Goal: Task Accomplishment & Management: Manage account settings

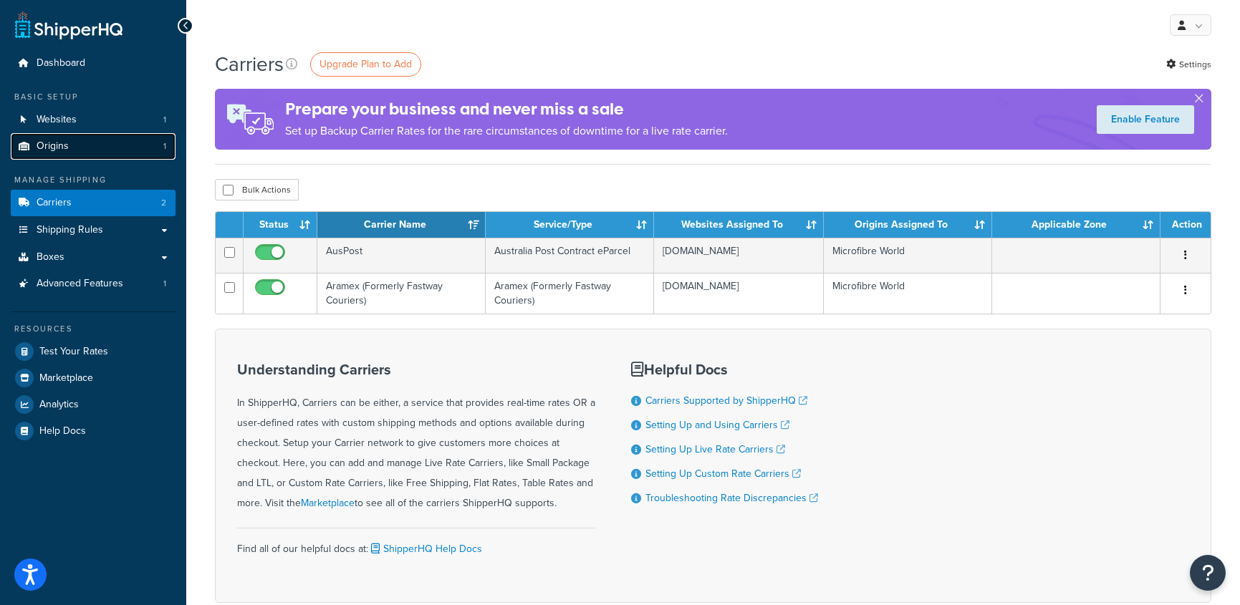
click at [67, 145] on span "Origins" at bounding box center [53, 146] width 32 height 12
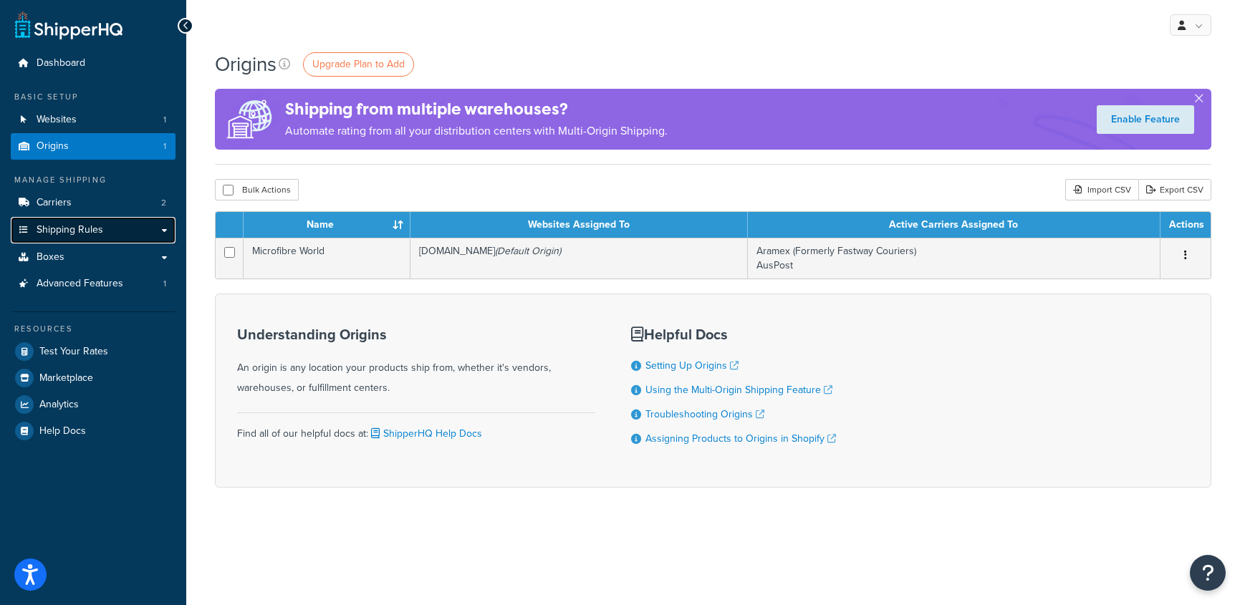
click at [57, 228] on span "Shipping Rules" at bounding box center [70, 230] width 67 height 12
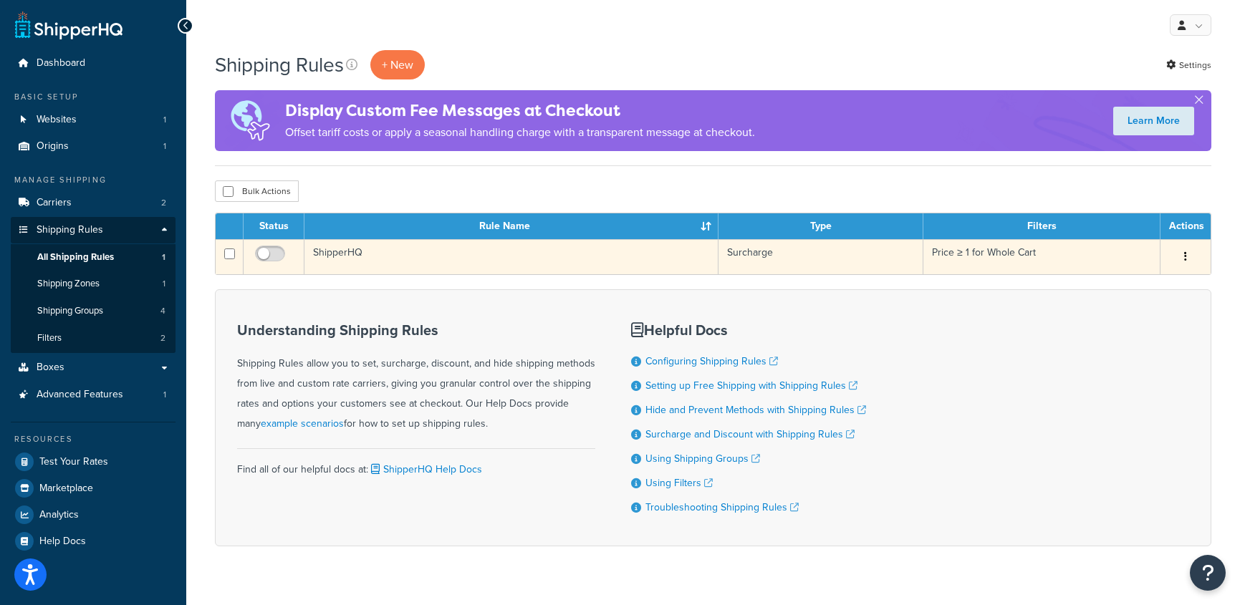
click at [335, 252] on td "ShipperHQ" at bounding box center [512, 256] width 414 height 35
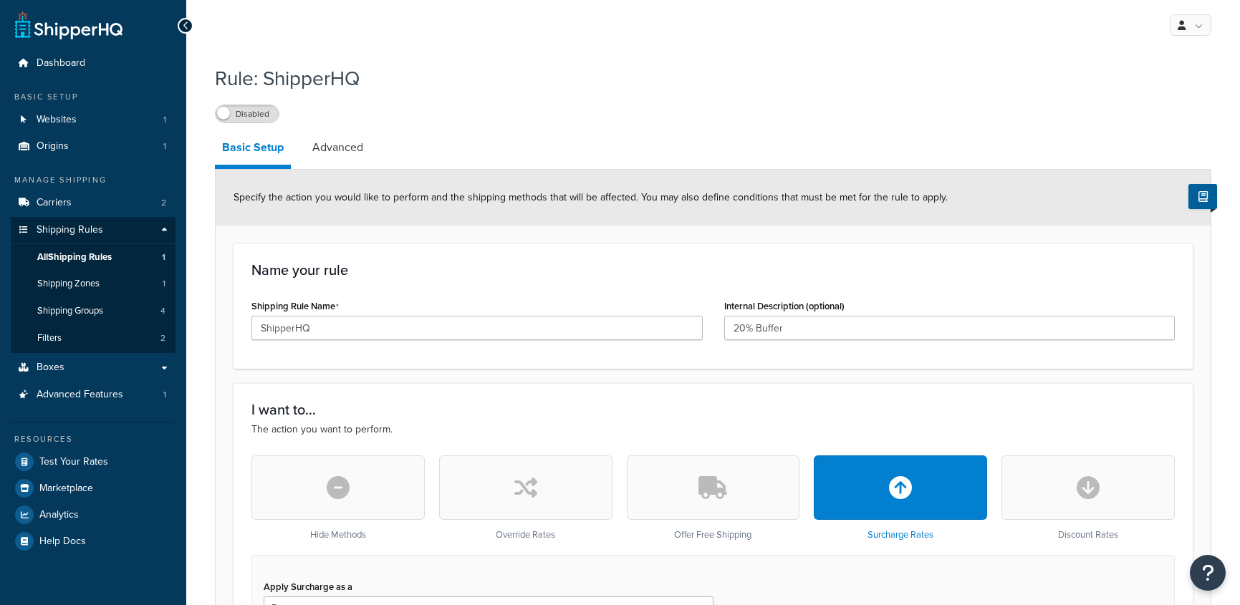
select select "PERCENTAGE"
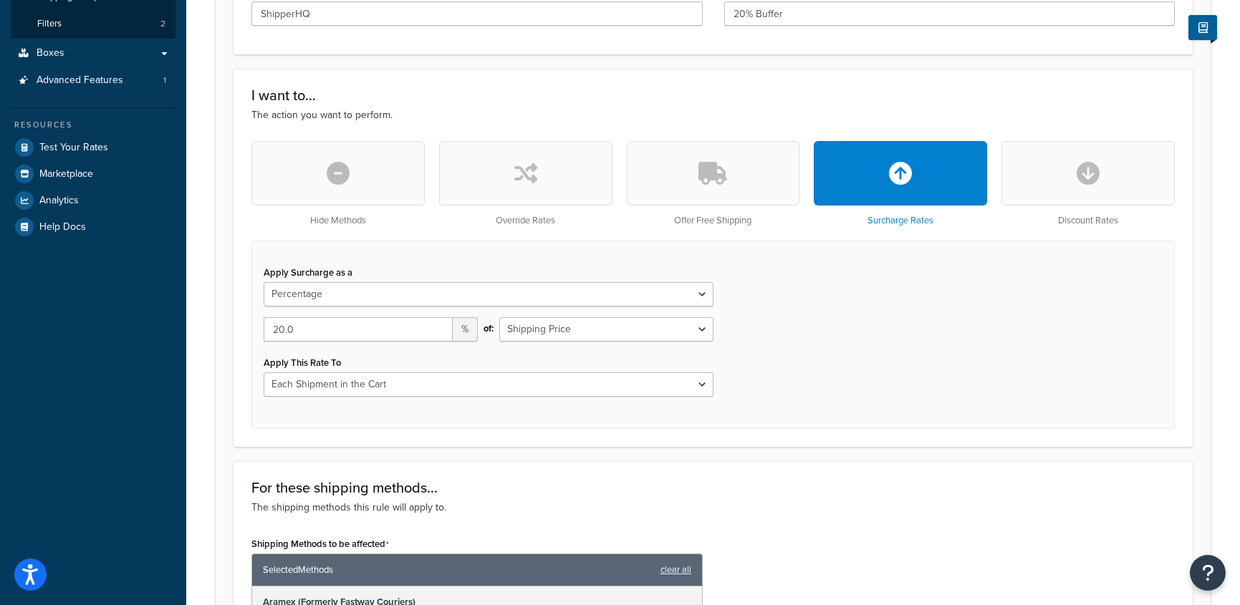
scroll to position [317, 0]
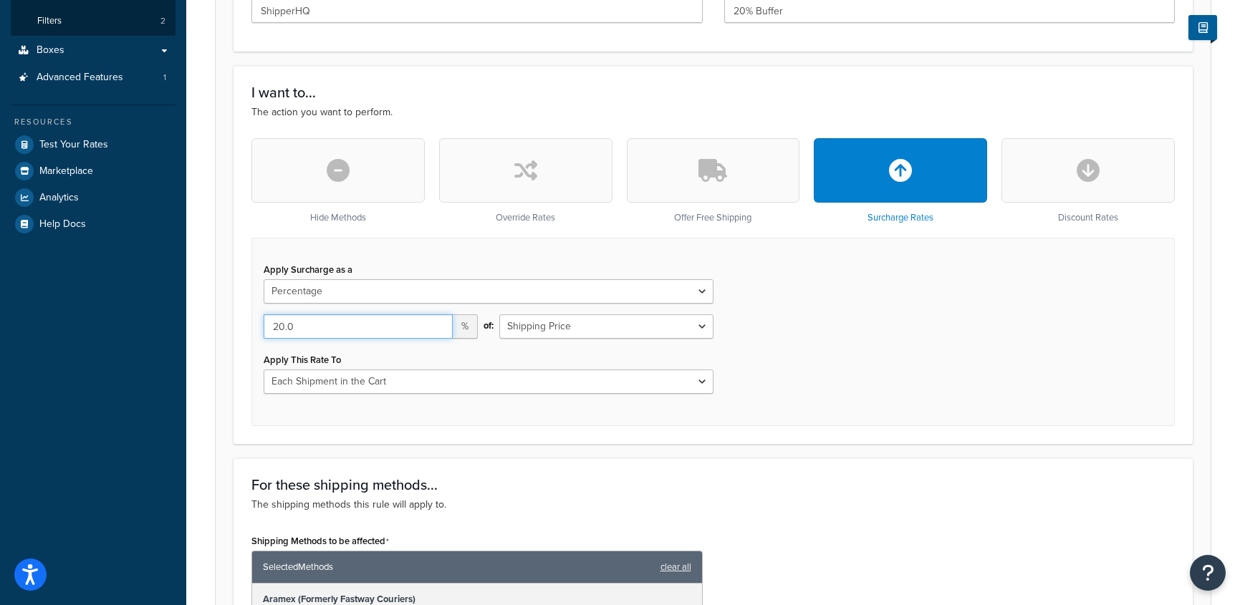
click at [283, 327] on input "20.0" at bounding box center [358, 327] width 189 height 24
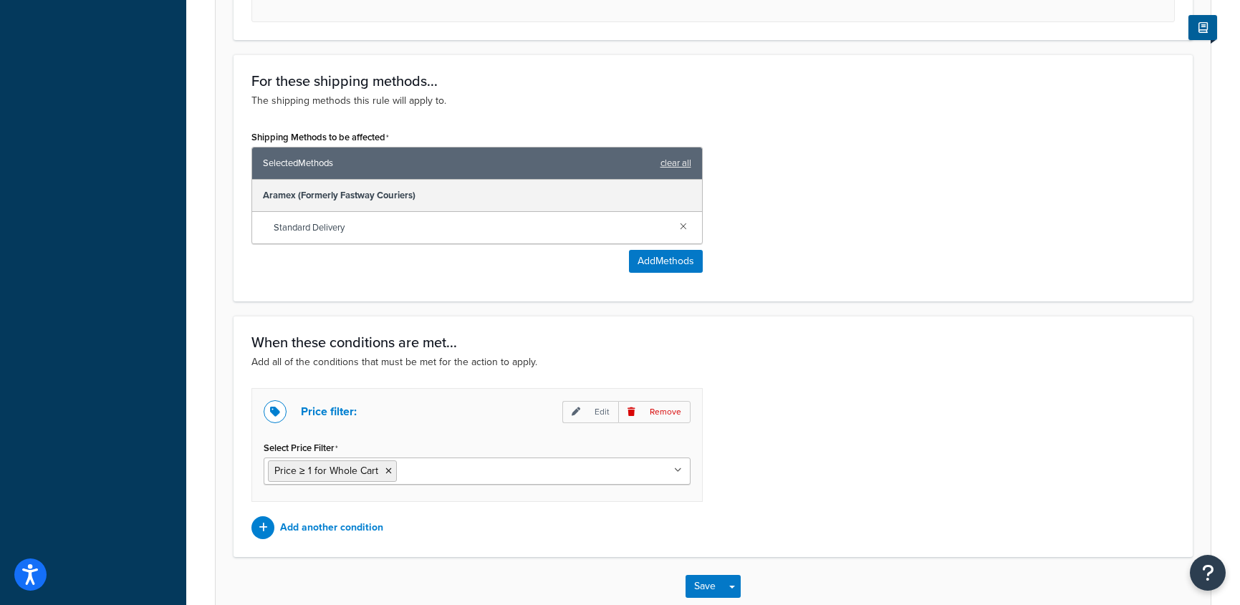
scroll to position [805, 0]
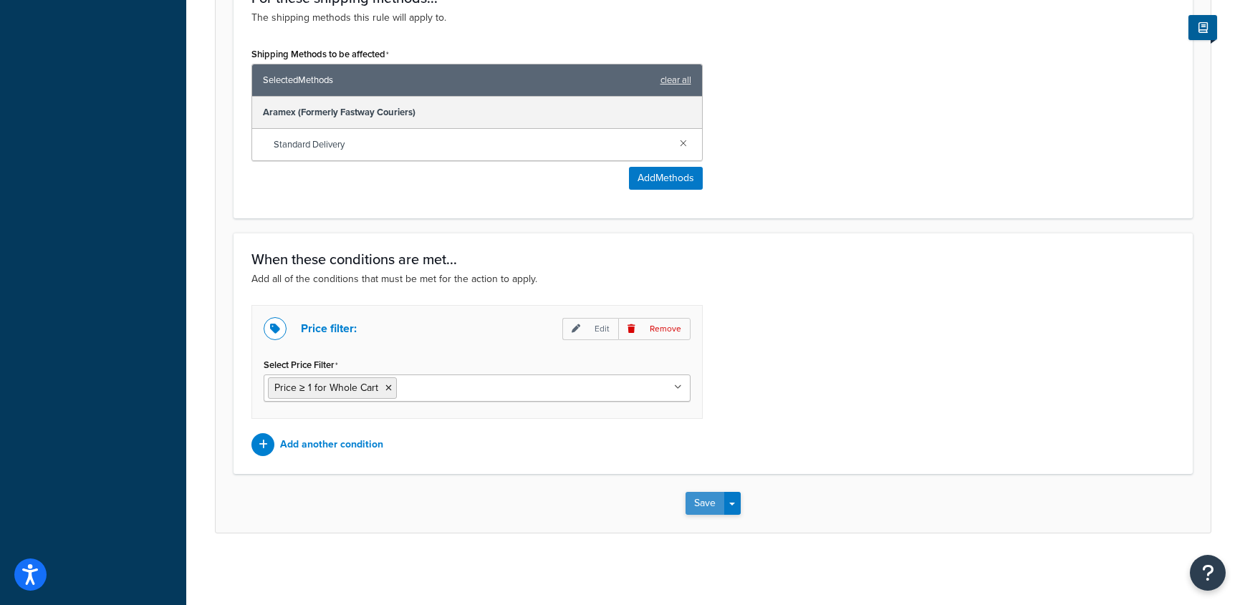
type input "25.0"
click at [711, 510] on button "Save" at bounding box center [705, 503] width 39 height 23
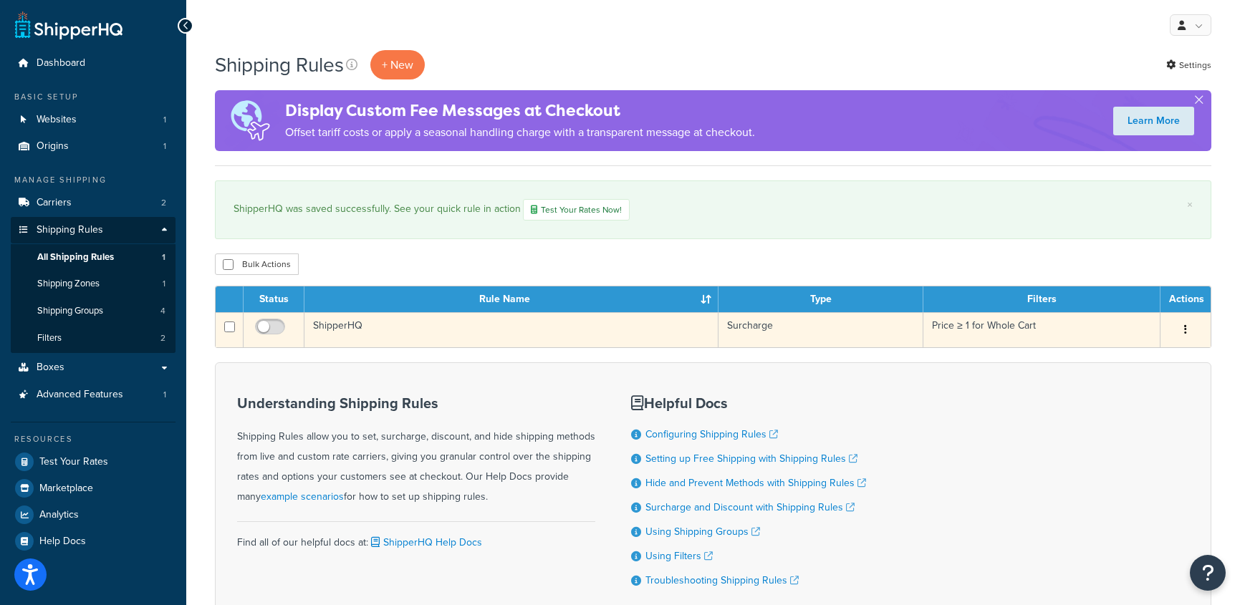
click at [435, 320] on td "ShipperHQ" at bounding box center [512, 329] width 414 height 35
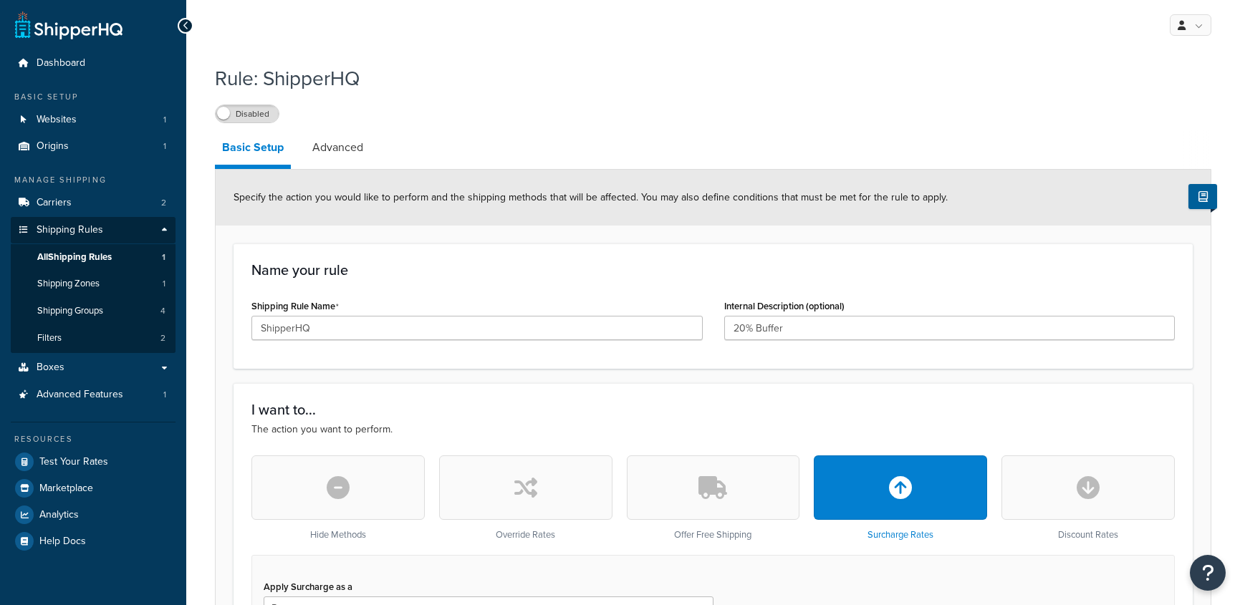
select select "PERCENTAGE"
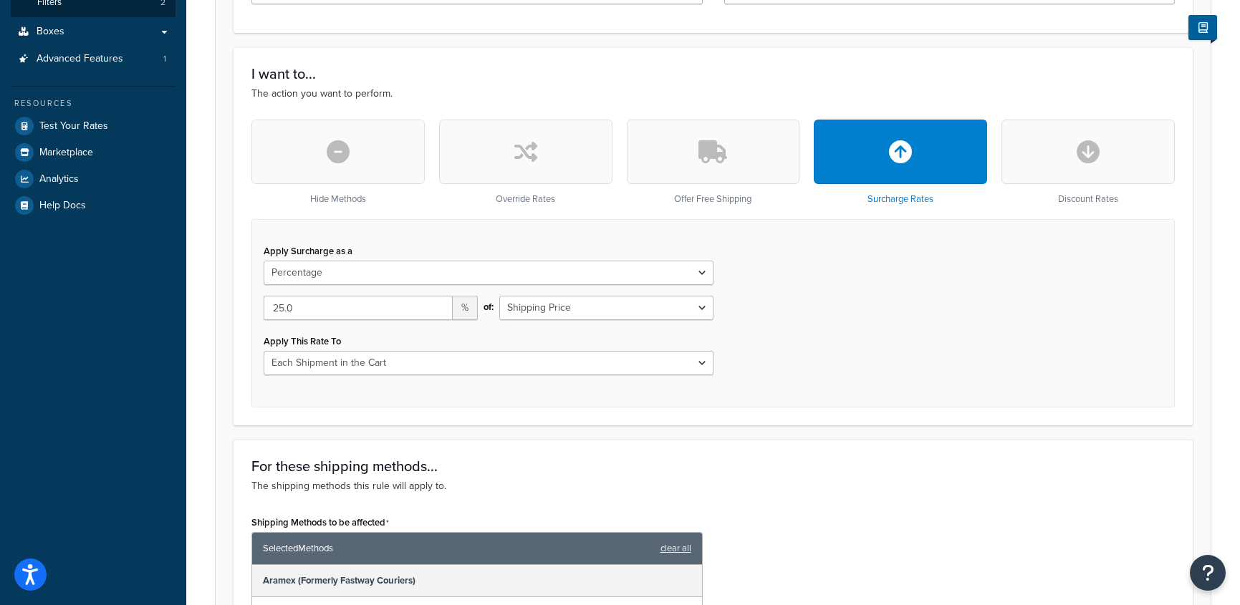
scroll to position [322, 0]
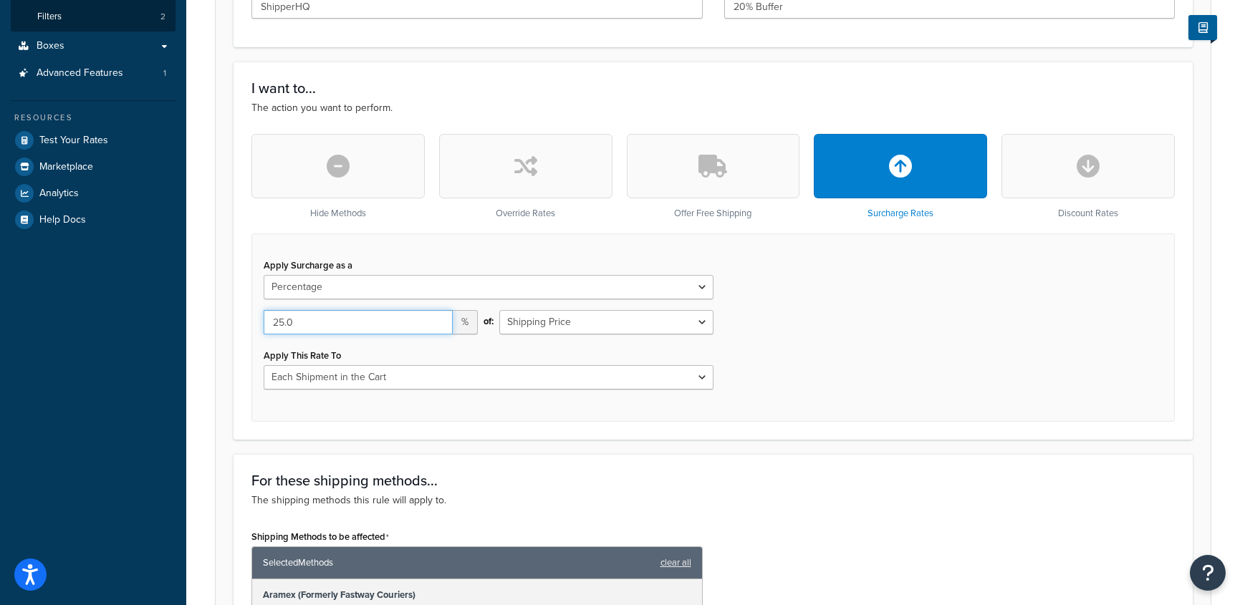
click at [284, 325] on input "25.0" at bounding box center [358, 322] width 189 height 24
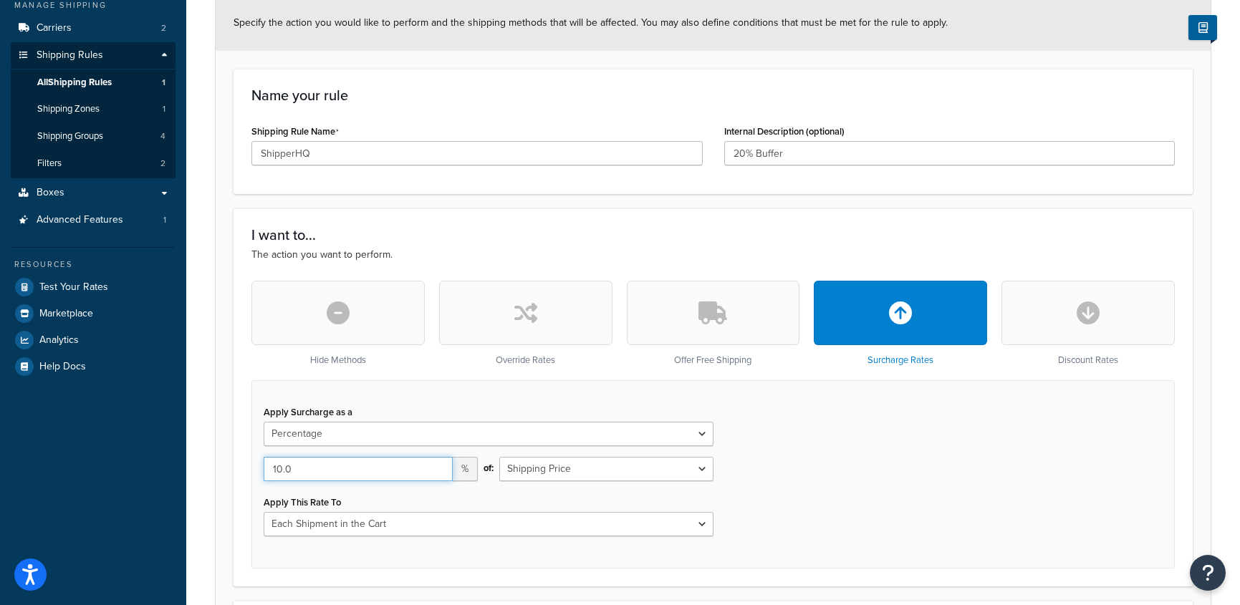
scroll to position [170, 0]
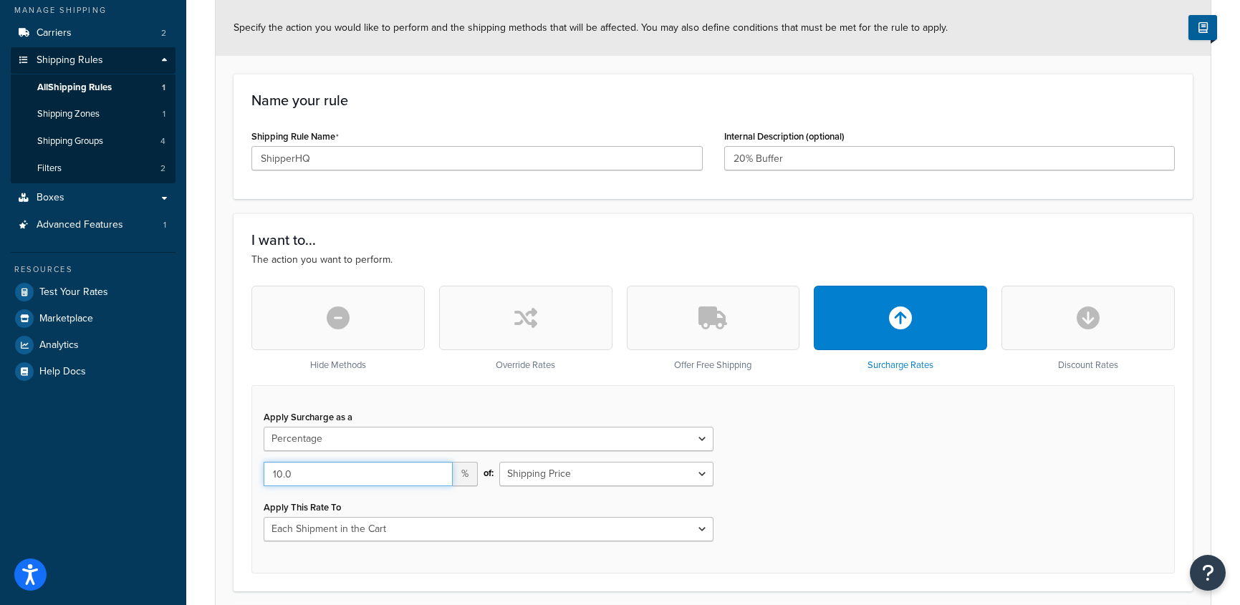
type input "10.0"
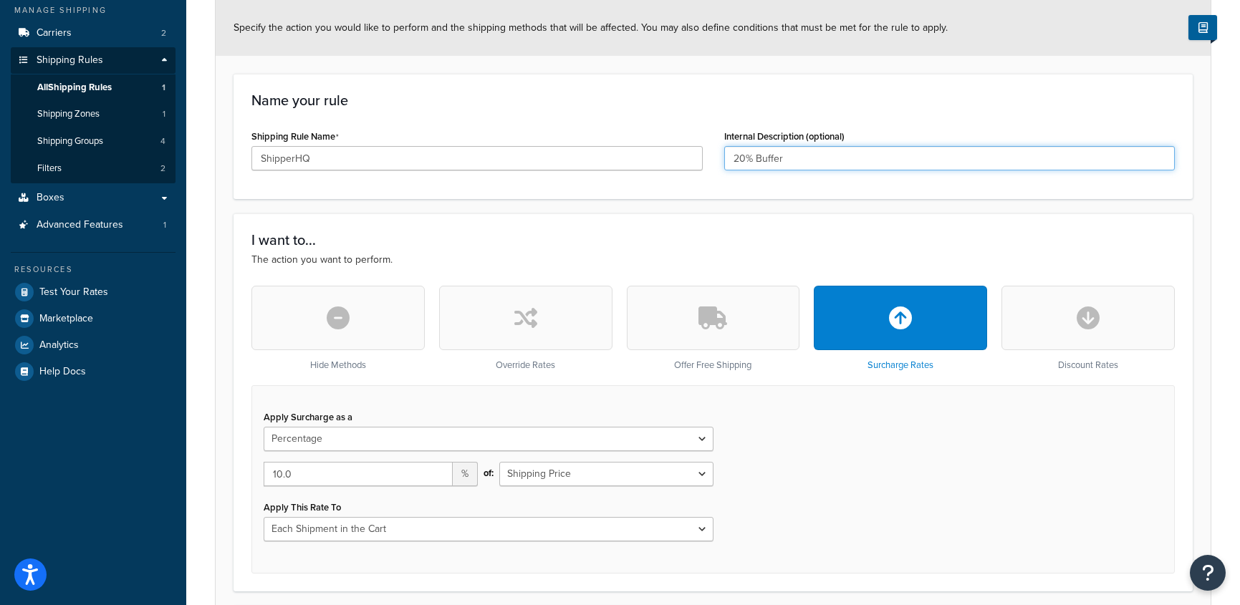
click at [745, 159] on input "20% Buffer" at bounding box center [949, 158] width 451 height 24
type input "10% Buffer"
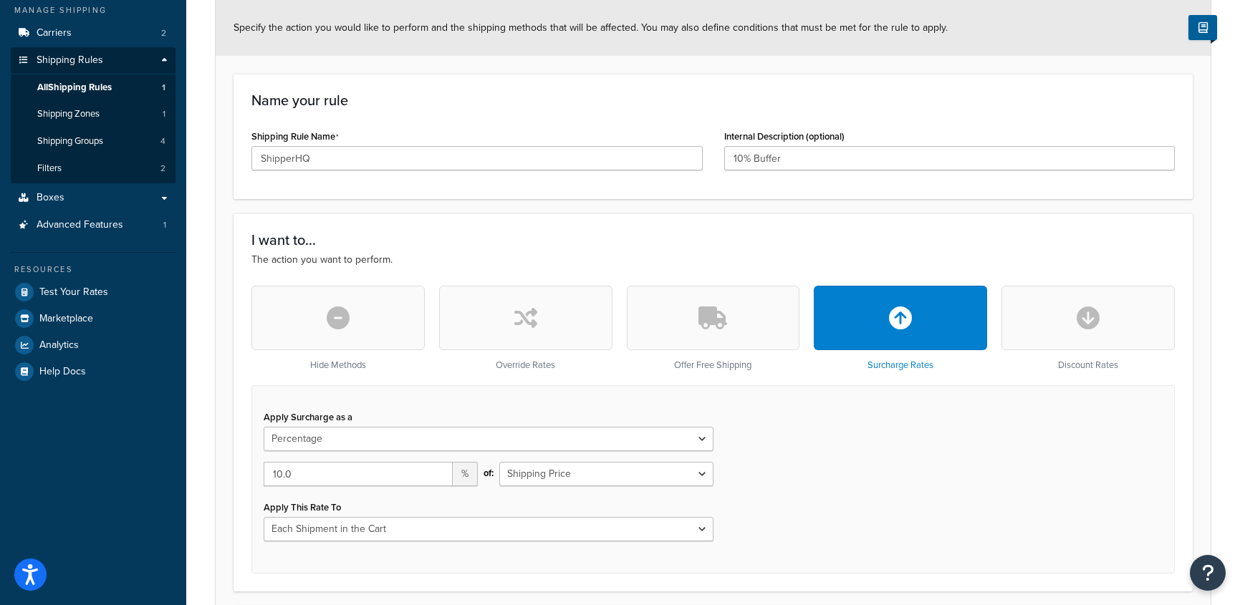
click at [876, 178] on div "Internal Description (optional) 10% Buffer" at bounding box center [950, 153] width 473 height 55
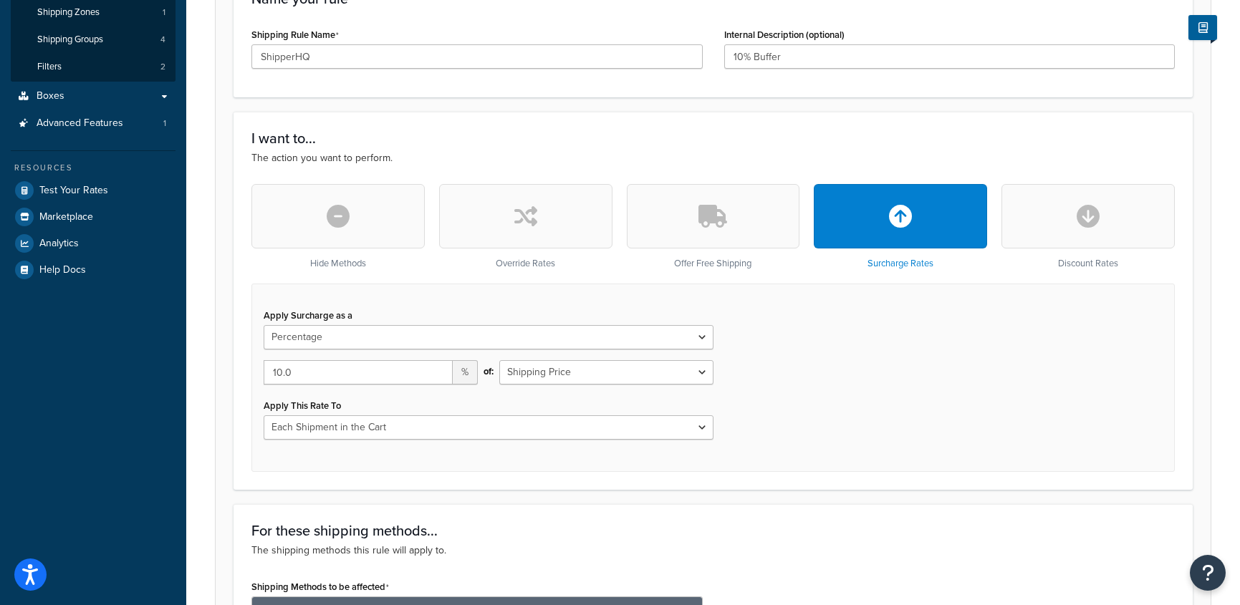
scroll to position [272, 0]
click at [518, 230] on button "button" at bounding box center [525, 215] width 173 height 64
select select "FLAT_RATE"
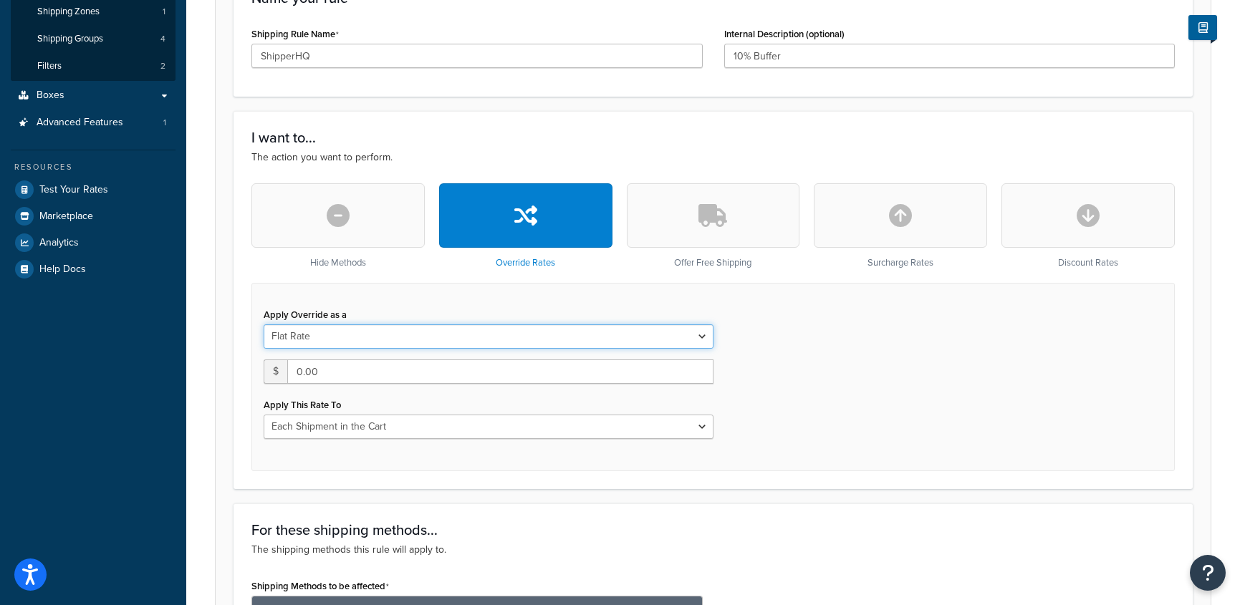
click at [662, 340] on select "Flat Rate Percentage Flat Rate & Percentage" at bounding box center [489, 337] width 450 height 24
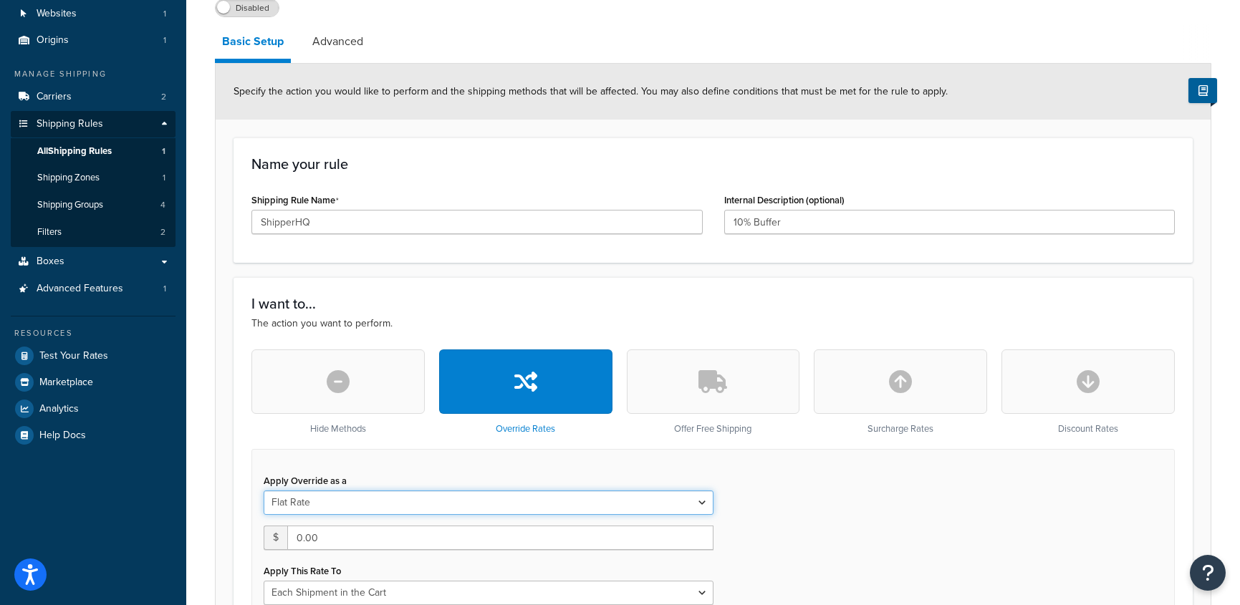
scroll to position [100, 0]
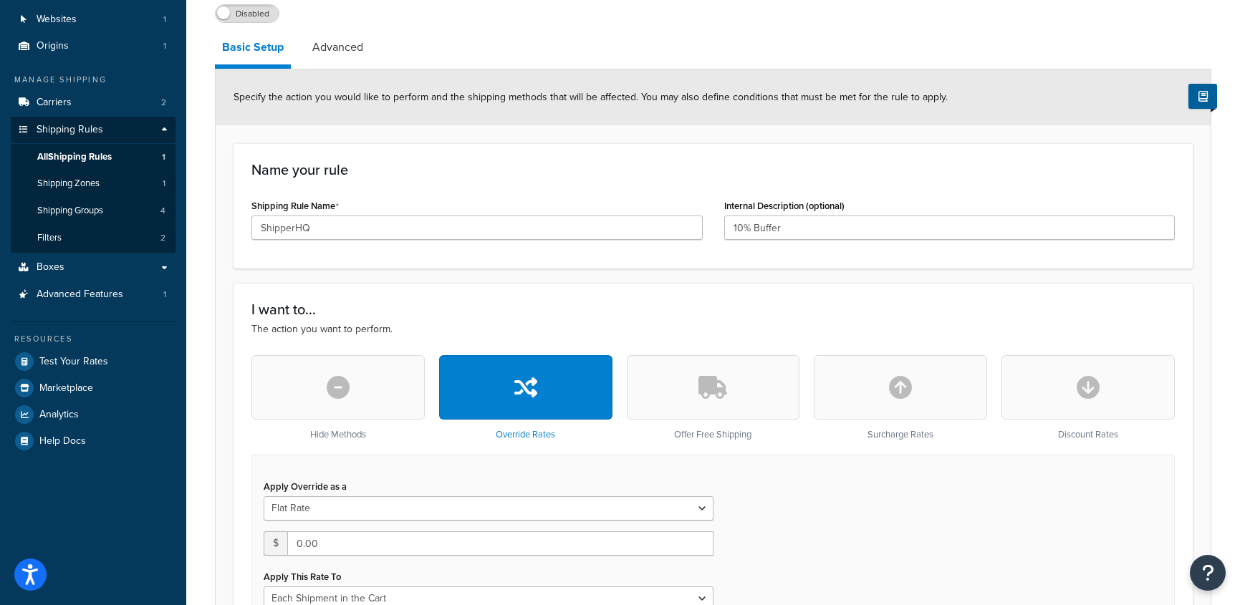
click at [892, 374] on button "button" at bounding box center [900, 387] width 173 height 64
type input "0"
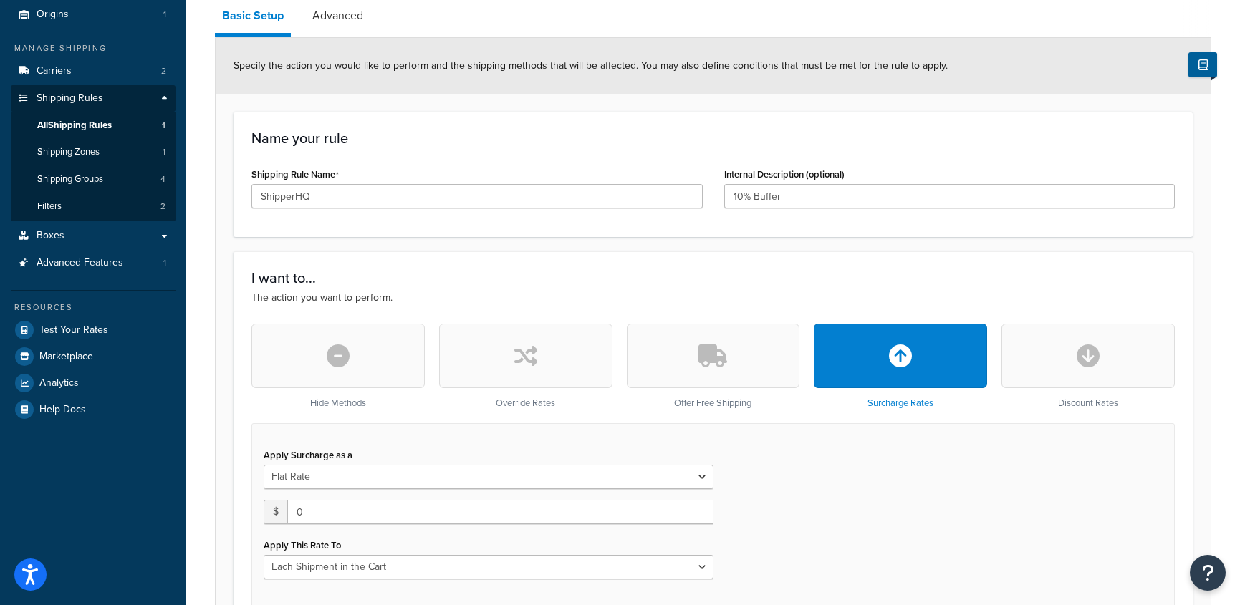
scroll to position [0, 0]
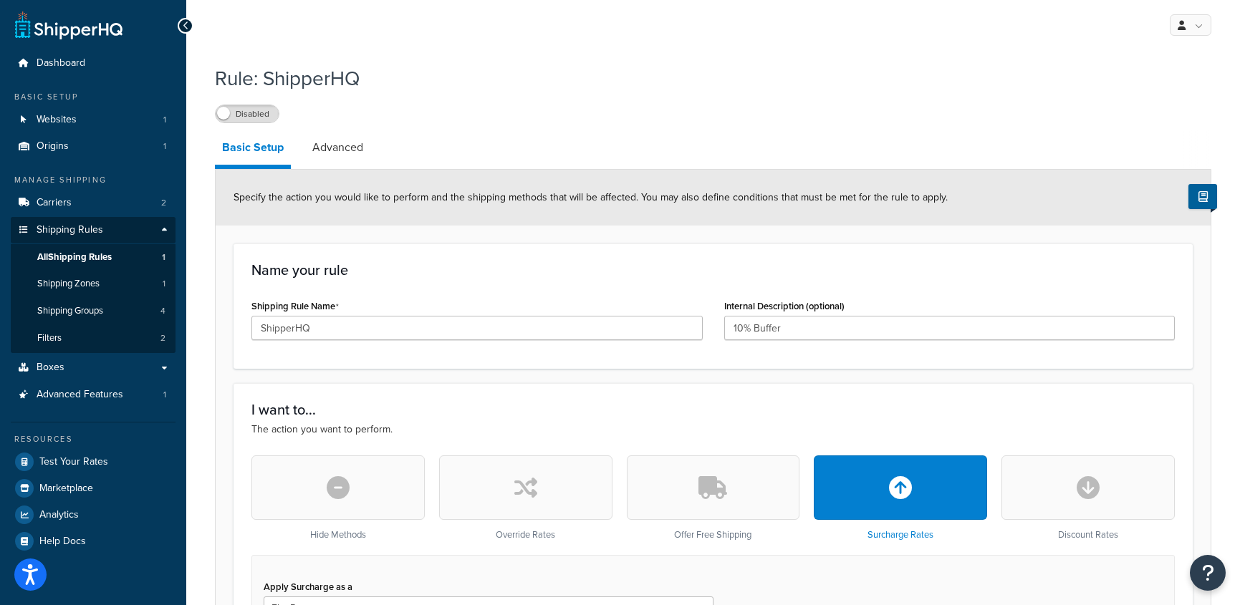
click at [689, 110] on div "Disabled" at bounding box center [713, 113] width 997 height 20
click at [62, 202] on span "Carriers" at bounding box center [54, 203] width 35 height 12
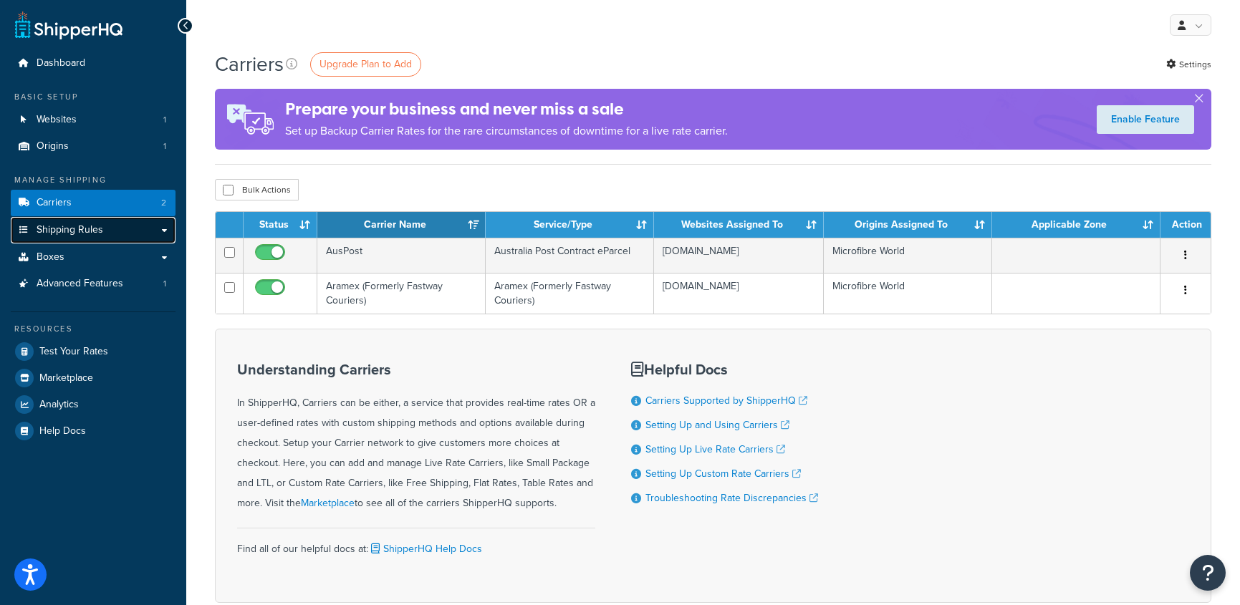
click at [53, 226] on span "Shipping Rules" at bounding box center [70, 230] width 67 height 12
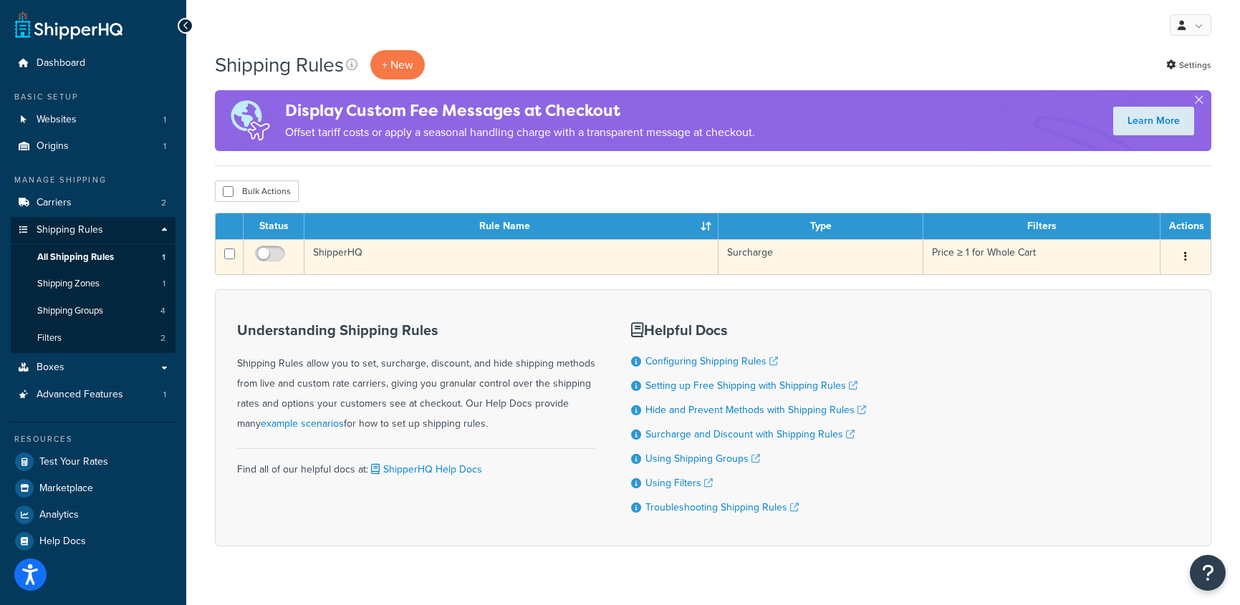
click at [1184, 261] on icon "button" at bounding box center [1185, 256] width 3 height 10
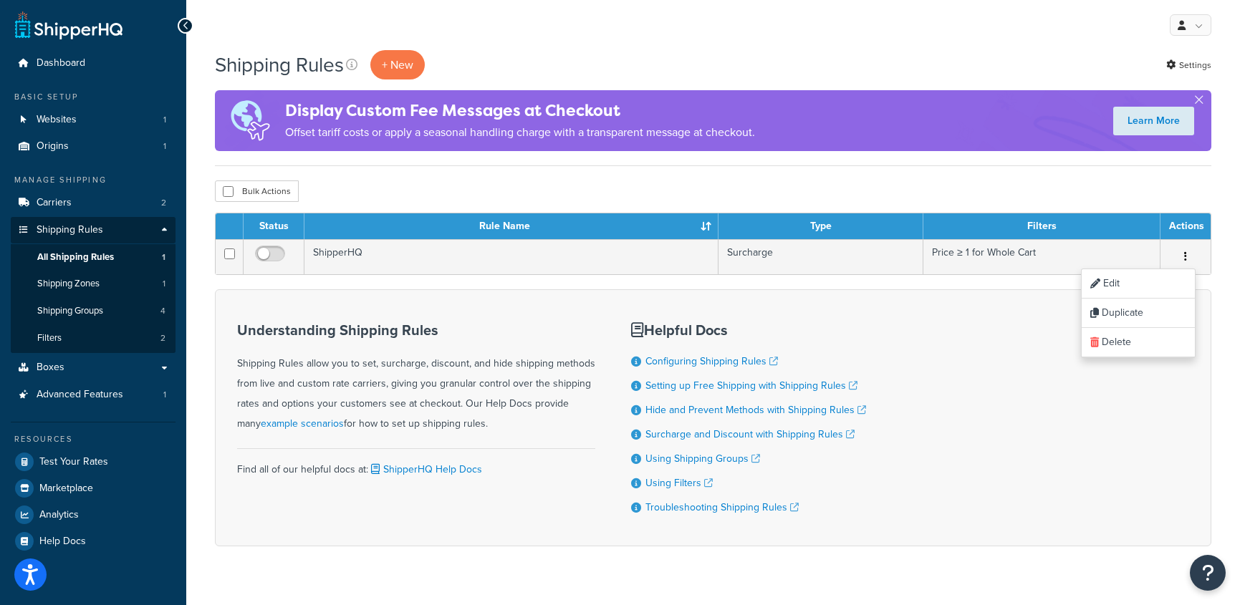
click at [809, 302] on div "Understanding Shipping Rules Shipping Rules allow you to set, surcharge, discou…" at bounding box center [713, 417] width 997 height 257
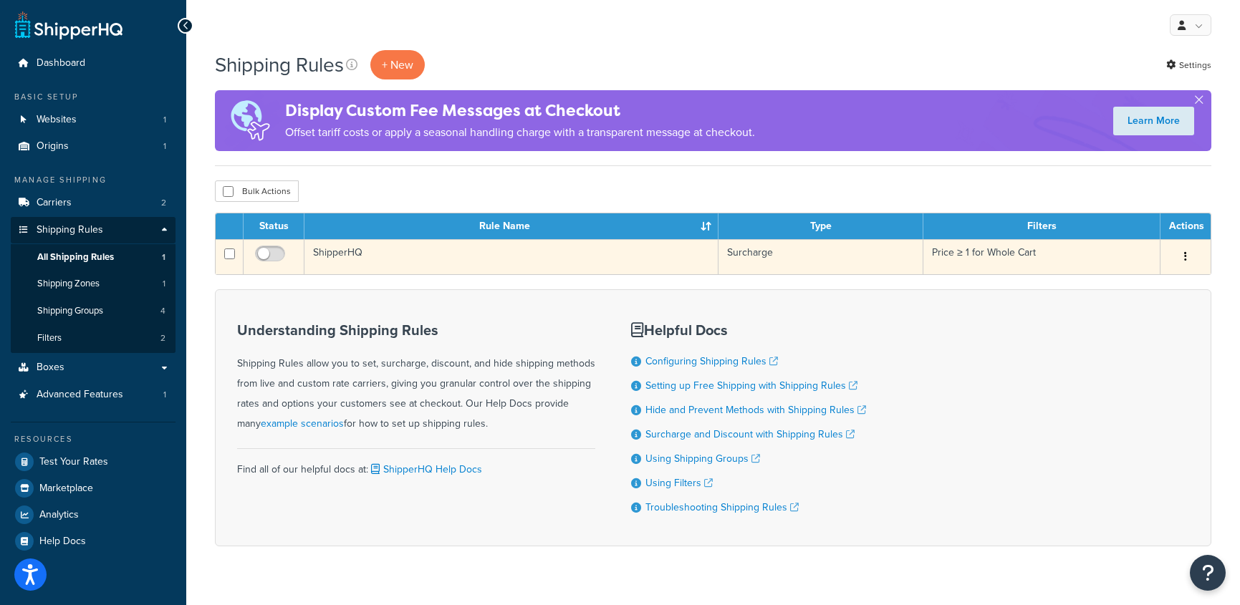
click at [380, 250] on td "ShipperHQ" at bounding box center [512, 256] width 414 height 35
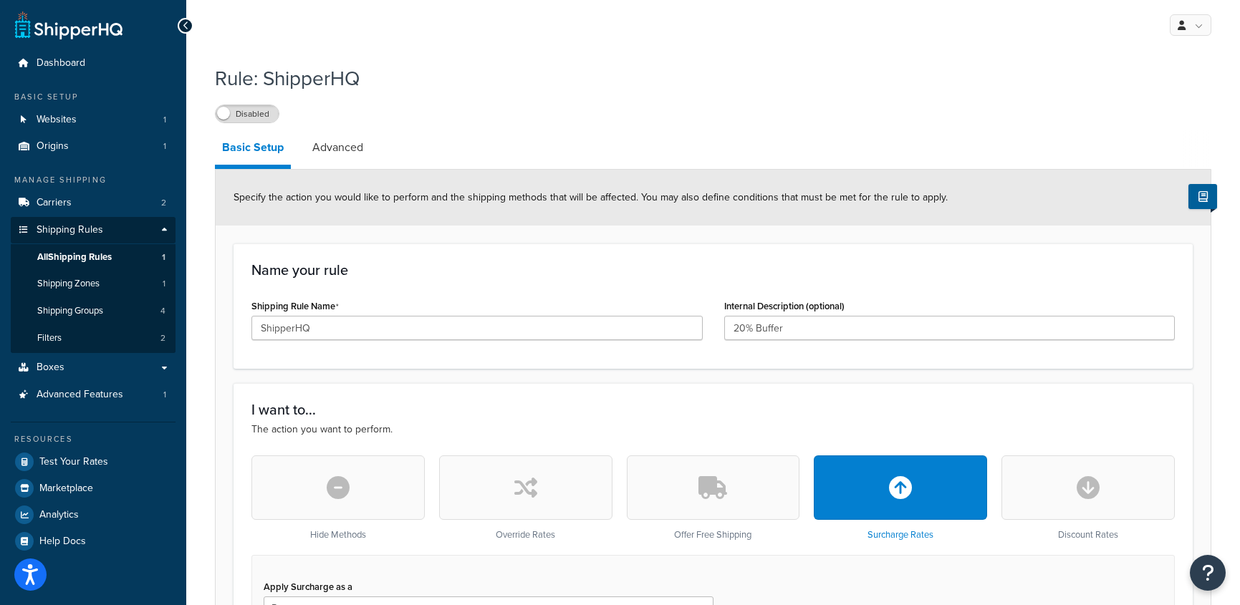
click at [552, 494] on button "button" at bounding box center [525, 488] width 173 height 64
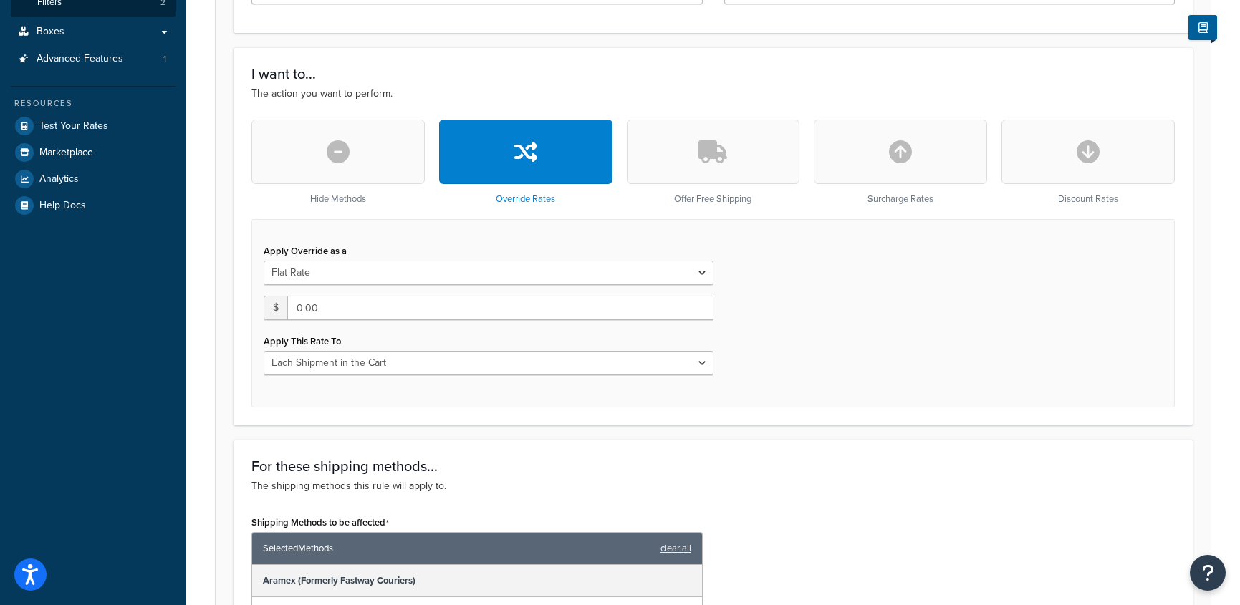
scroll to position [364, 0]
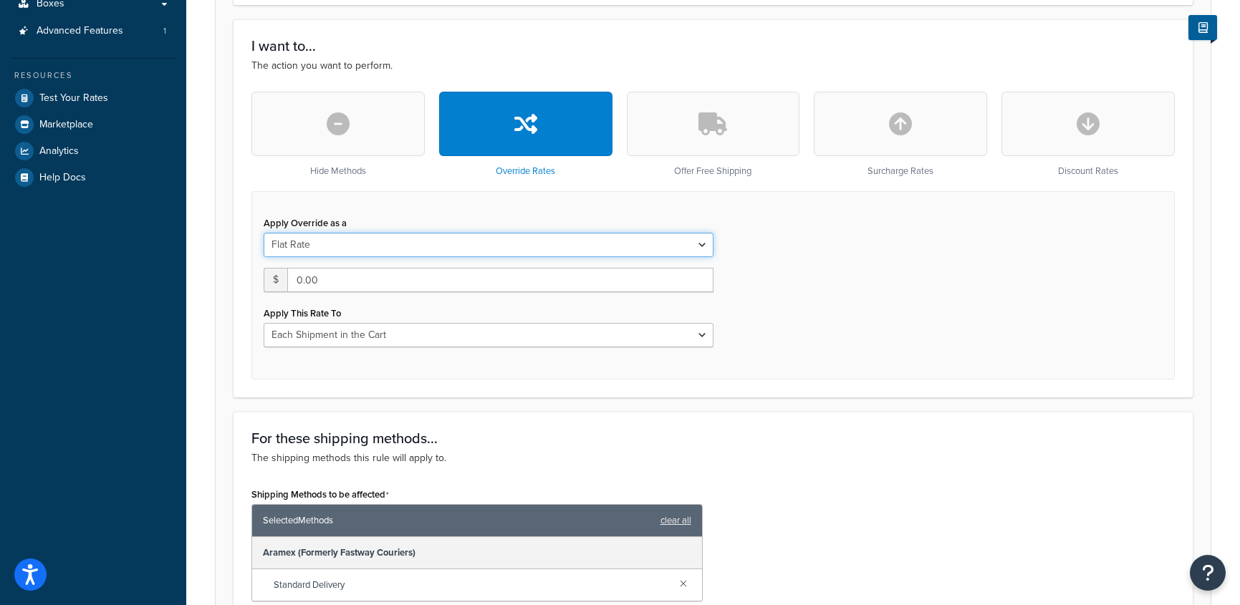
click at [336, 249] on select "Flat Rate Percentage Flat Rate & Percentage" at bounding box center [489, 245] width 450 height 24
click at [264, 233] on select "Flat Rate Percentage Flat Rate & Percentage" at bounding box center [489, 245] width 450 height 24
drag, startPoint x: 297, startPoint y: 282, endPoint x: 278, endPoint y: 281, distance: 18.7
click at [278, 281] on input "25.0" at bounding box center [358, 280] width 189 height 24
click at [500, 341] on select "Each Shipment in the Cart Each Shipping Group in the Cart Each Item within a Sh…" at bounding box center [489, 335] width 450 height 24
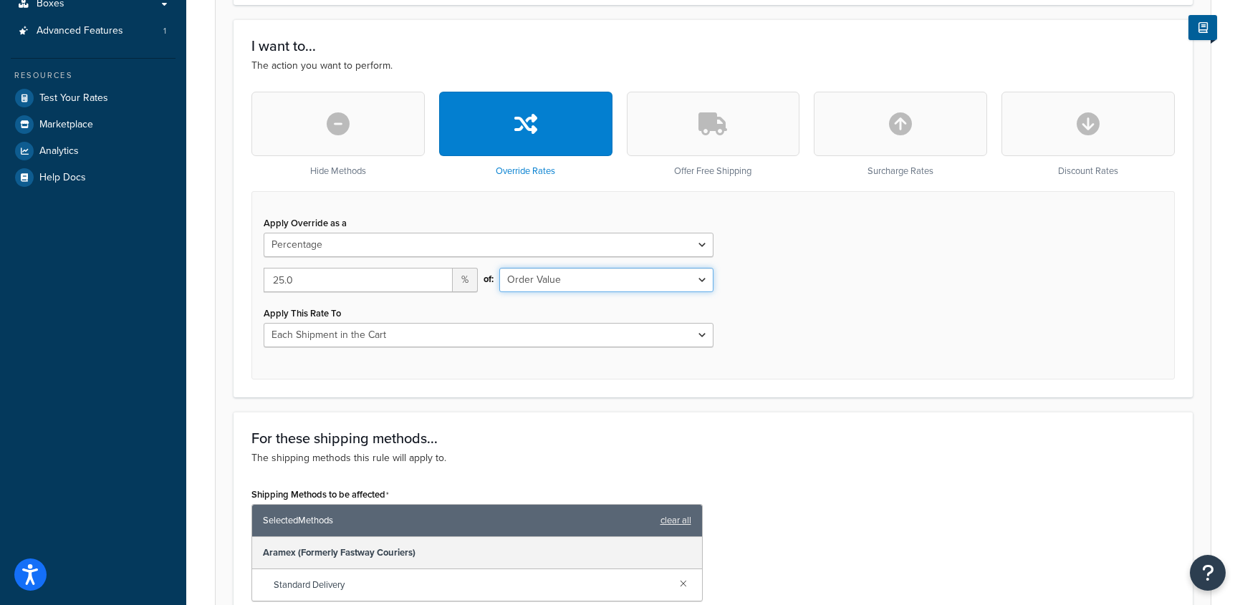
click at [542, 281] on select "Order Value" at bounding box center [606, 280] width 214 height 24
click at [499, 268] on select "Order Value" at bounding box center [606, 280] width 214 height 24
click at [760, 215] on div "Apply Override as a Flat Rate Percentage Flat Rate & Percentage 25.0 % of: Orde…" at bounding box center [713, 285] width 924 height 188
click at [693, 242] on select "Flat Rate Percentage Flat Rate & Percentage" at bounding box center [489, 245] width 450 height 24
click at [264, 233] on select "Flat Rate Percentage Flat Rate & Percentage" at bounding box center [489, 245] width 450 height 24
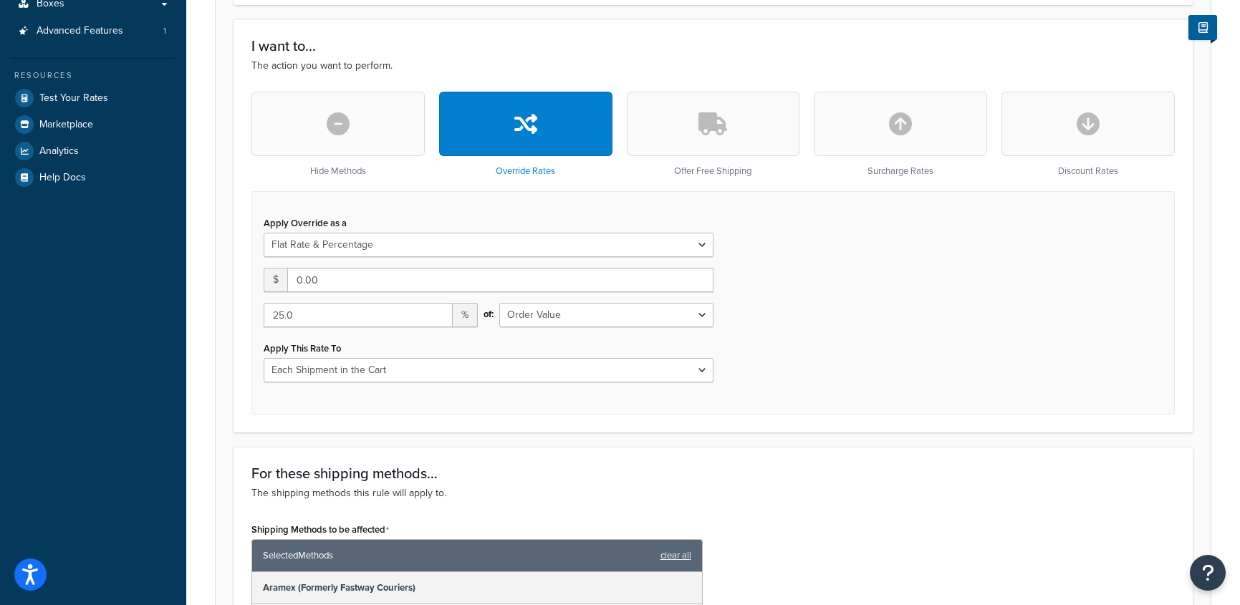
click at [906, 140] on button "button" at bounding box center [900, 124] width 173 height 64
select select "FLAT_RATE"
type input "0.00"
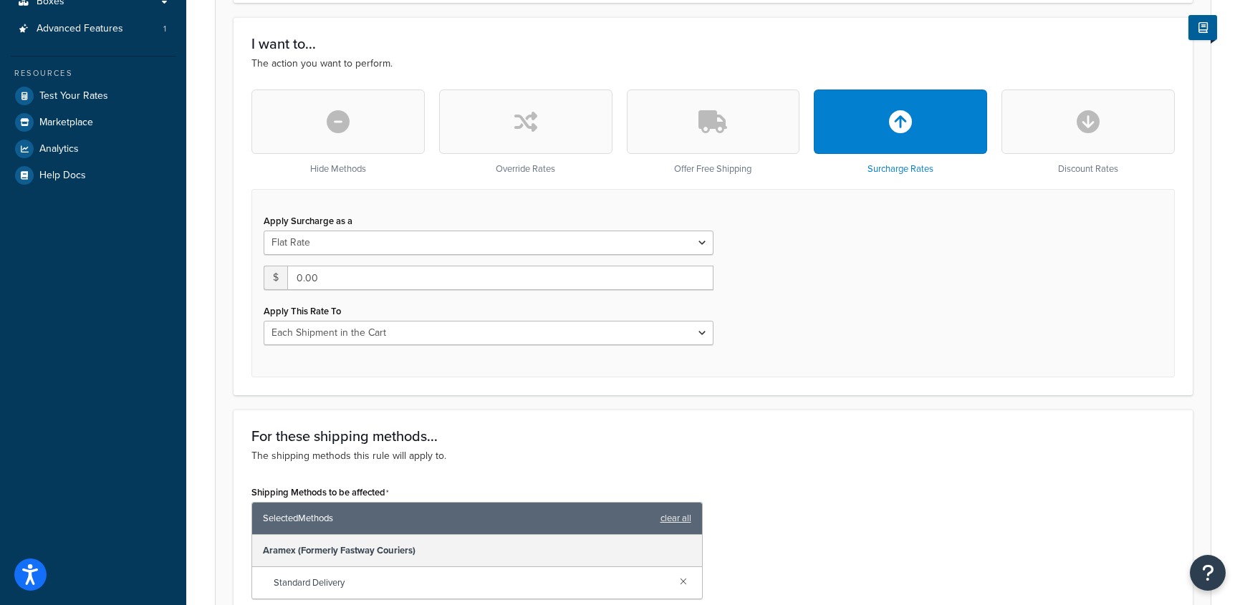
scroll to position [368, 0]
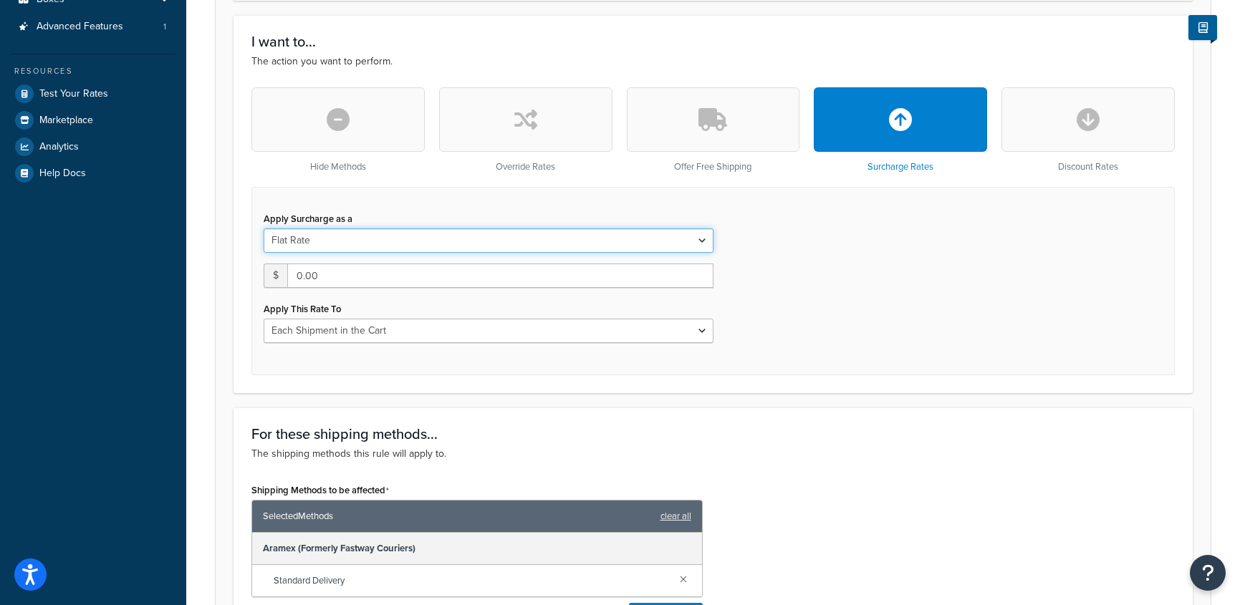
click at [704, 238] on select "Flat Rate Percentage Flat Rate & Percentage" at bounding box center [489, 241] width 450 height 24
select select "PERCENTAGE"
click at [264, 229] on select "Flat Rate Percentage Flat Rate & Percentage" at bounding box center [489, 241] width 450 height 24
select select "ORDER"
drag, startPoint x: 369, startPoint y: 276, endPoint x: 344, endPoint y: 277, distance: 25.1
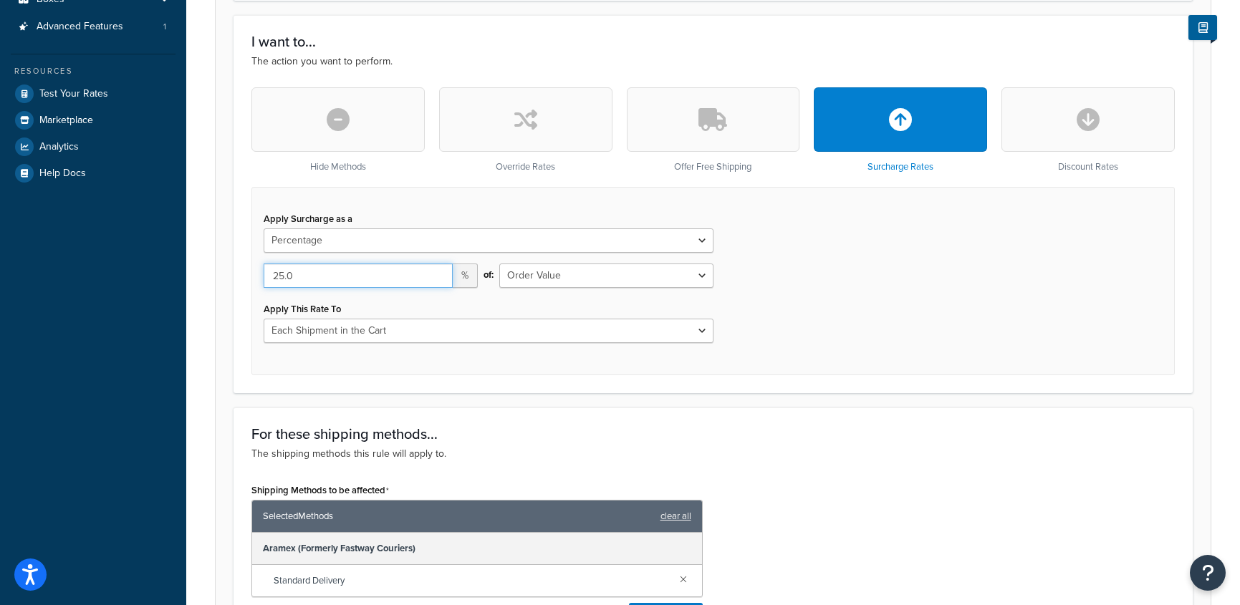
click at [369, 276] on input "25.0" at bounding box center [358, 276] width 189 height 24
drag, startPoint x: 344, startPoint y: 277, endPoint x: 237, endPoint y: 275, distance: 106.8
click at [237, 275] on div "I want to... The action you want to perform. Hide Methods Override Rates Offer …" at bounding box center [713, 204] width 959 height 378
type input "10"
drag, startPoint x: 499, startPoint y: 299, endPoint x: 636, endPoint y: 297, distance: 136.9
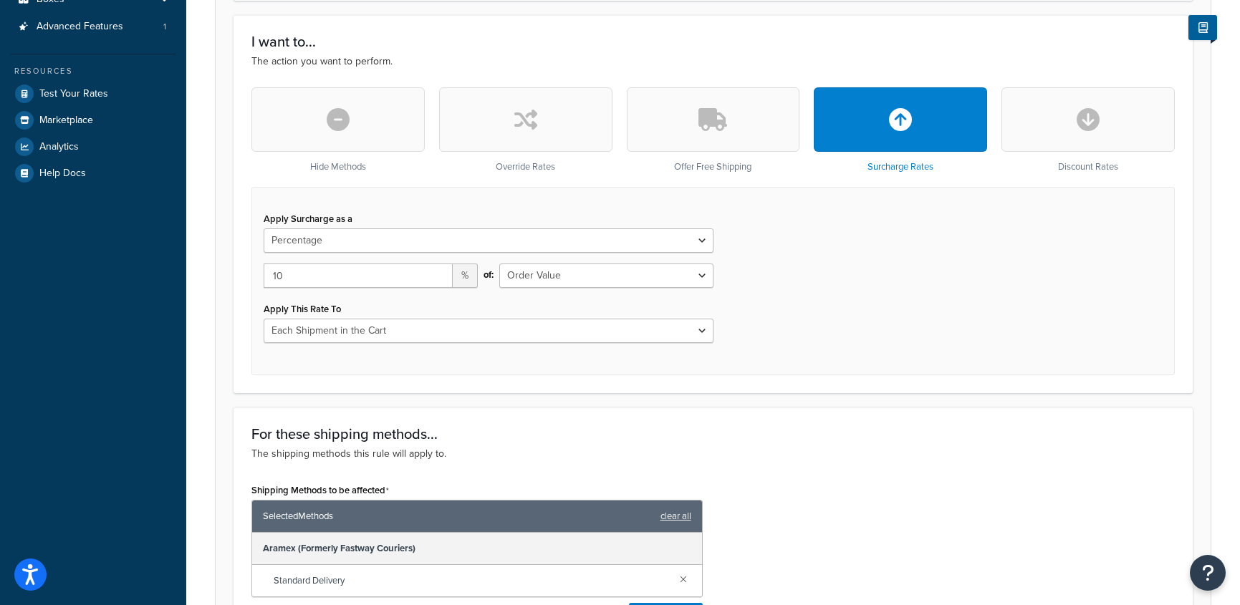
click at [500, 298] on div "of: Shipping Price Order Value" at bounding box center [607, 281] width 236 height 35
click at [650, 284] on select "Shipping Price Order Value" at bounding box center [606, 276] width 214 height 24
select select "SHIPPING"
click at [499, 264] on select "Shipping Price Order Value" at bounding box center [606, 276] width 214 height 24
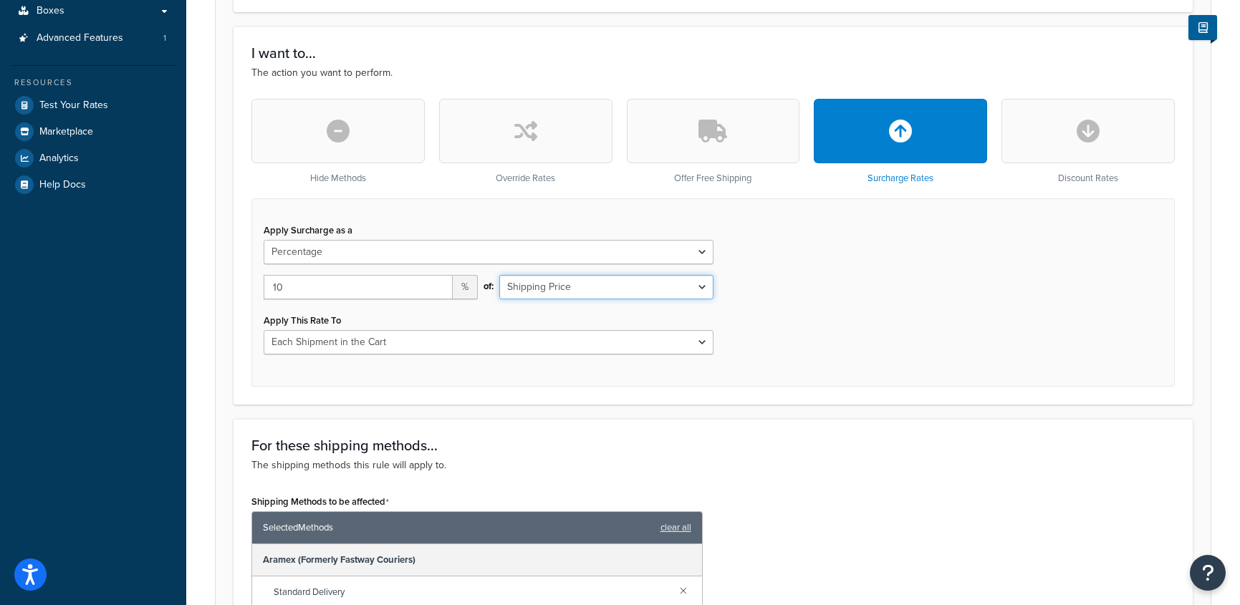
scroll to position [355, 0]
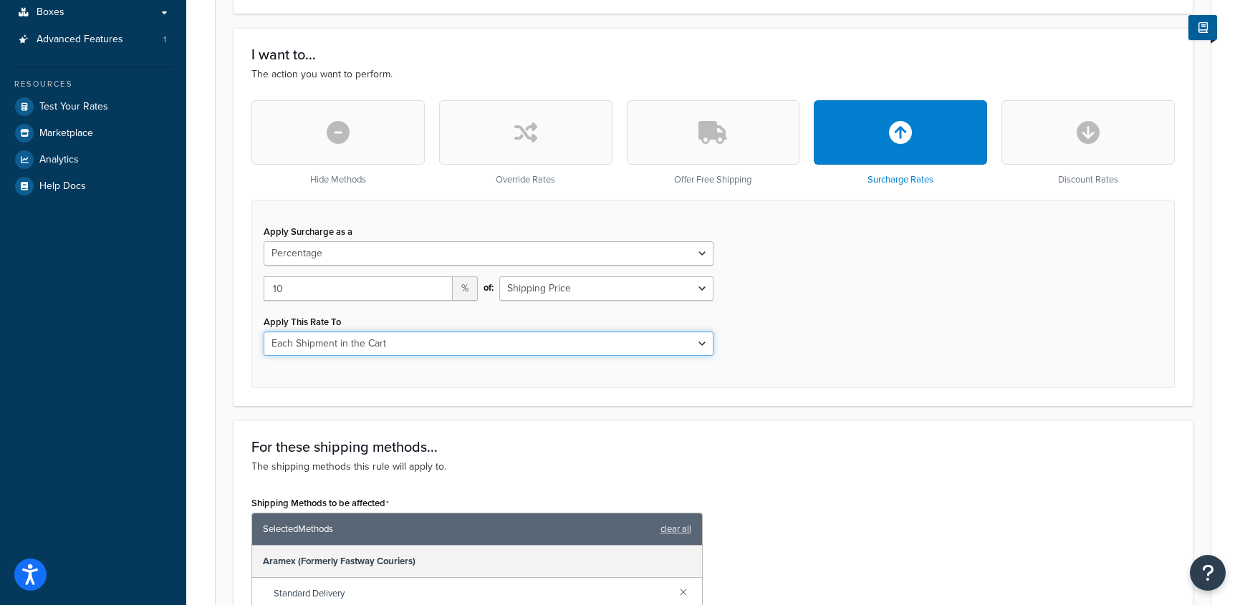
click at [381, 345] on select "Each Shipment in the Cart Each Shipping Group in the Cart Each Item within a Sh…" at bounding box center [489, 344] width 450 height 24
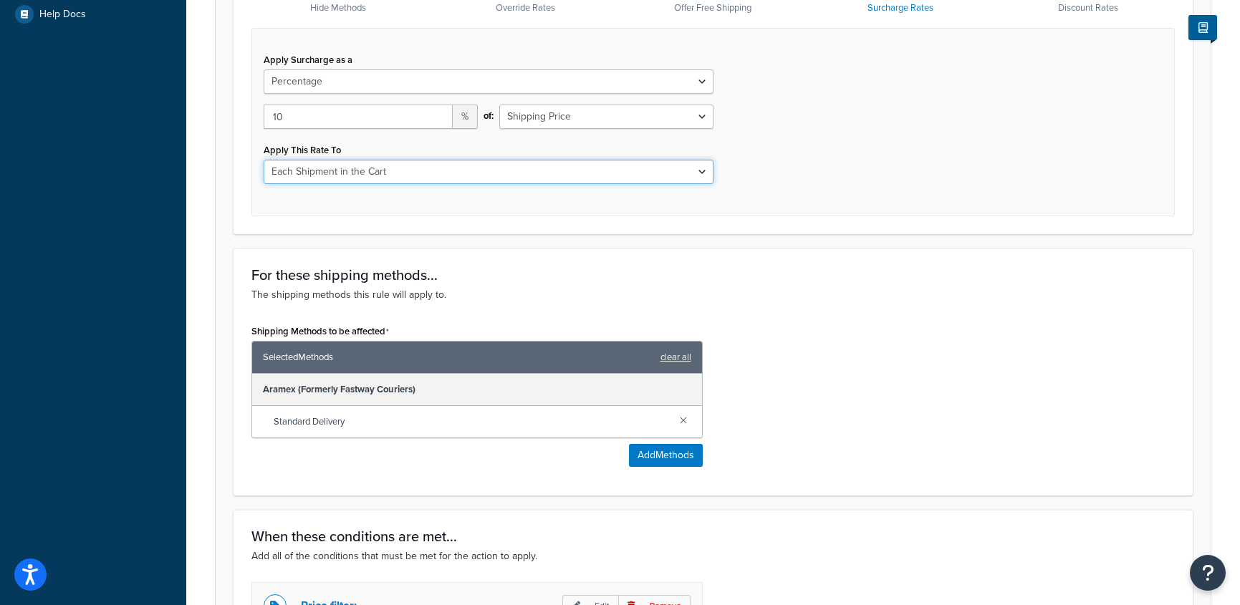
scroll to position [530, 0]
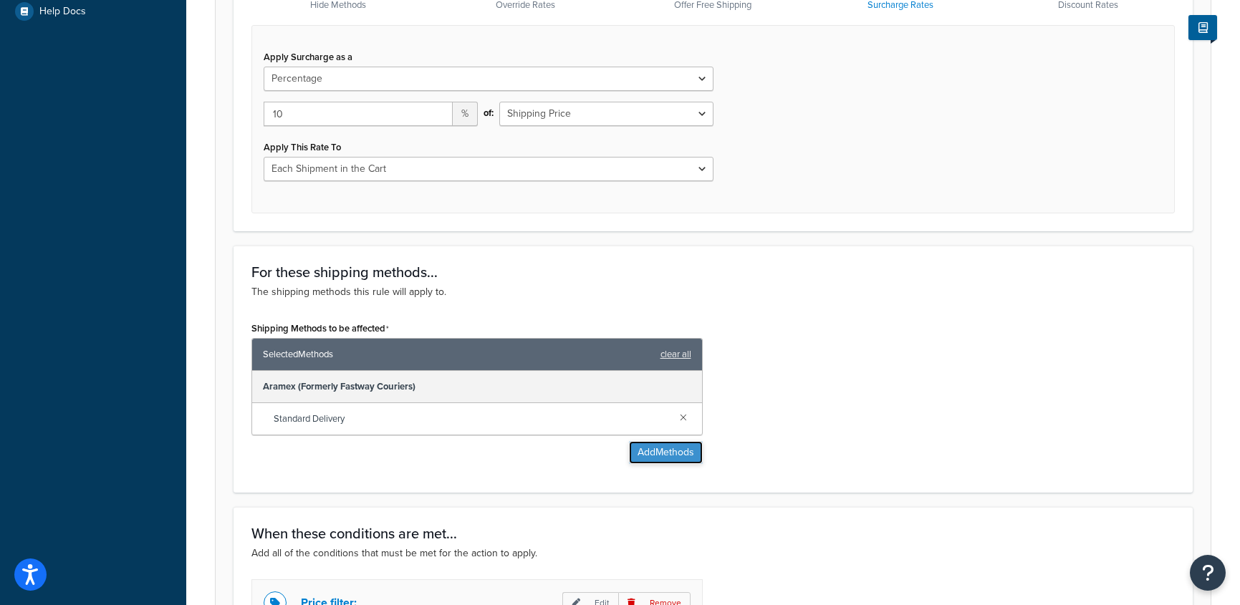
click at [680, 451] on button "Add Methods" at bounding box center [666, 452] width 74 height 23
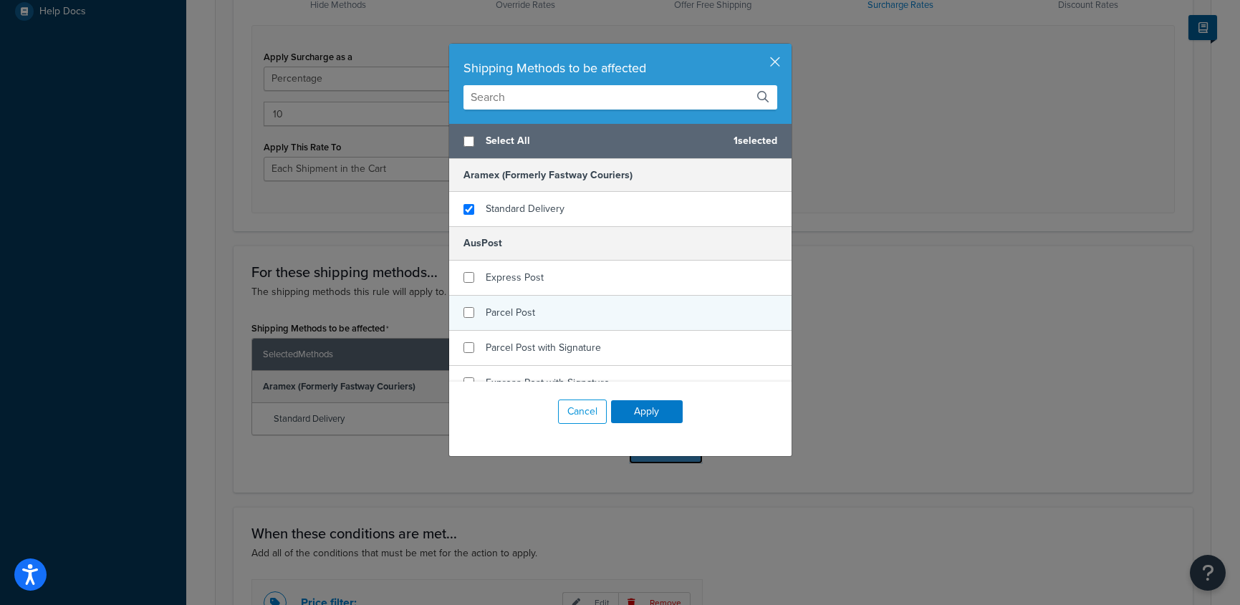
scroll to position [19, 0]
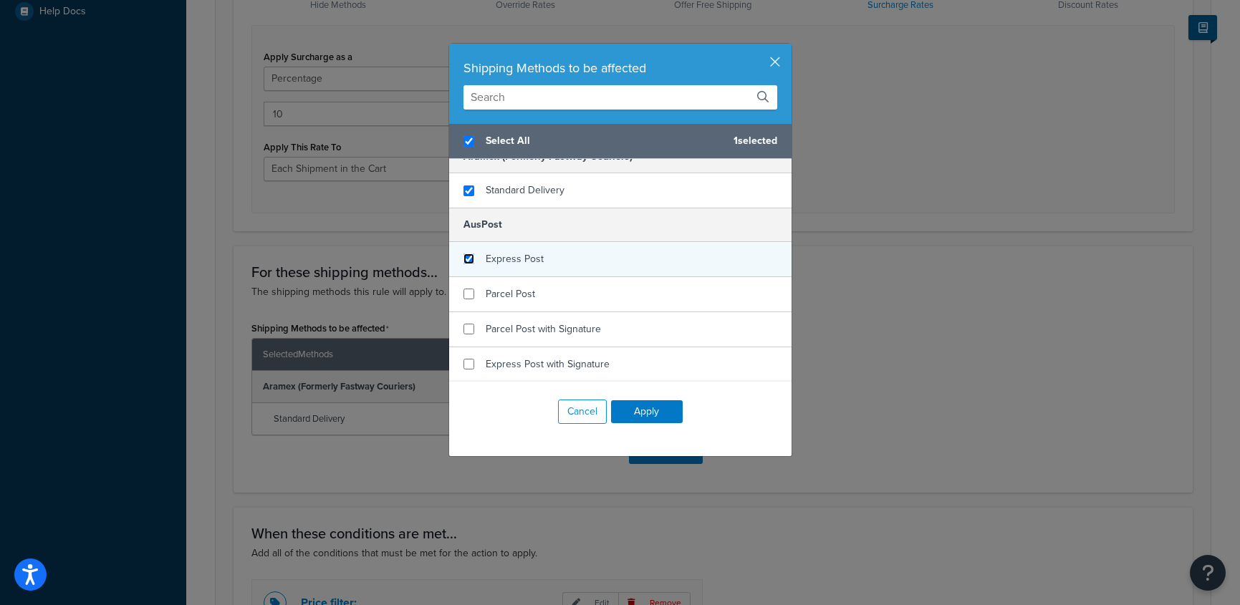
checkbox input "true"
click at [471, 259] on input "checkbox" at bounding box center [469, 259] width 11 height 11
checkbox input "true"
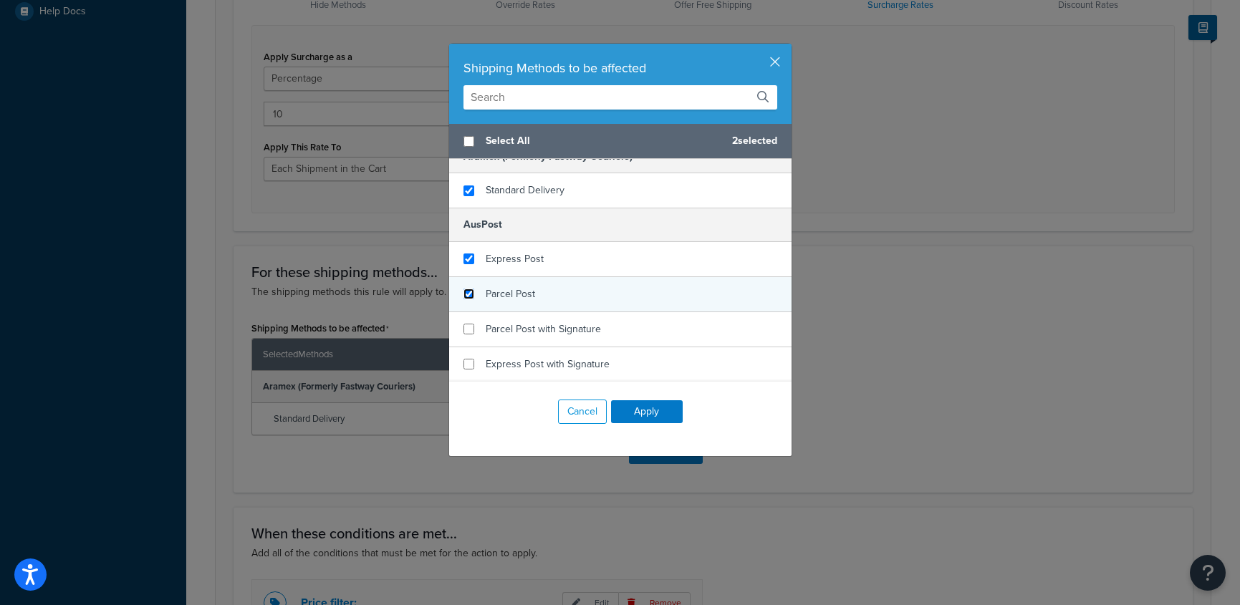
checkbox input "false"
click at [471, 292] on input "checkbox" at bounding box center [469, 294] width 11 height 11
checkbox input "true"
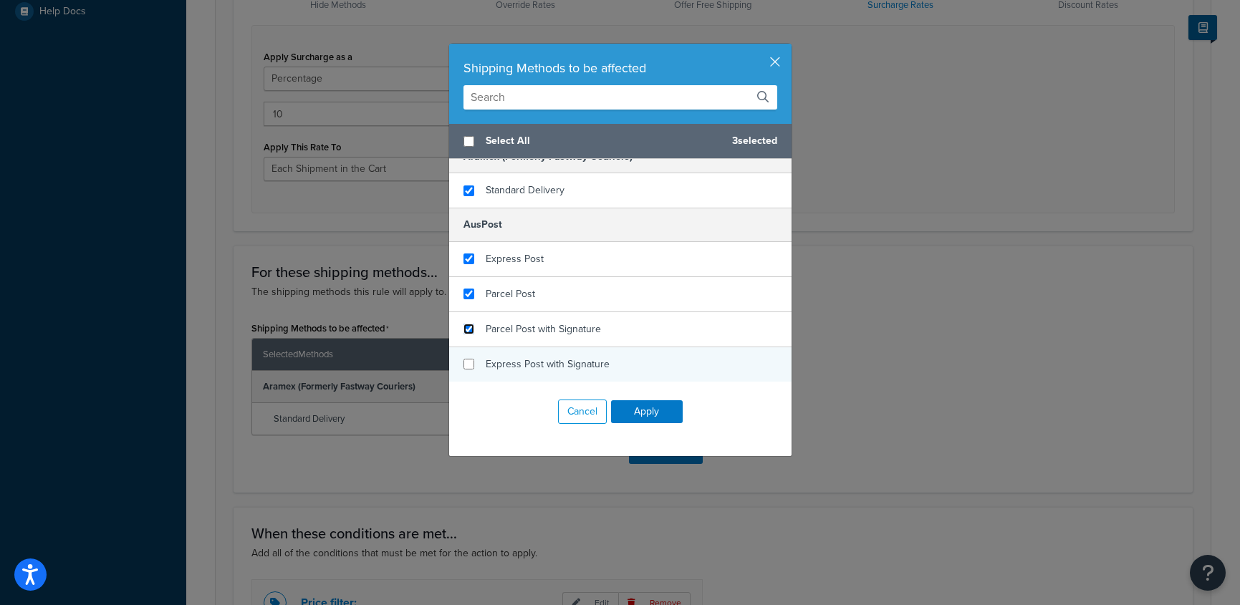
drag, startPoint x: 469, startPoint y: 326, endPoint x: 465, endPoint y: 360, distance: 33.9
click at [469, 327] on input "checkbox" at bounding box center [469, 329] width 11 height 11
checkbox input "true"
click at [465, 363] on input "checkbox" at bounding box center [469, 364] width 11 height 11
checkbox input "true"
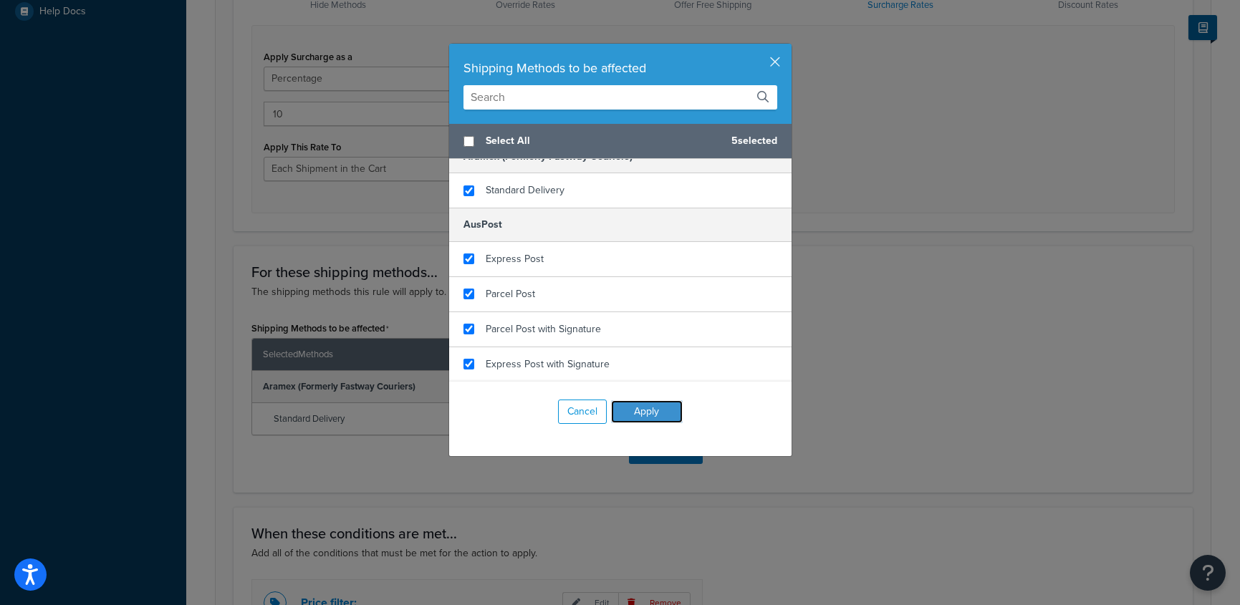
click at [658, 415] on button "Apply" at bounding box center [647, 412] width 72 height 23
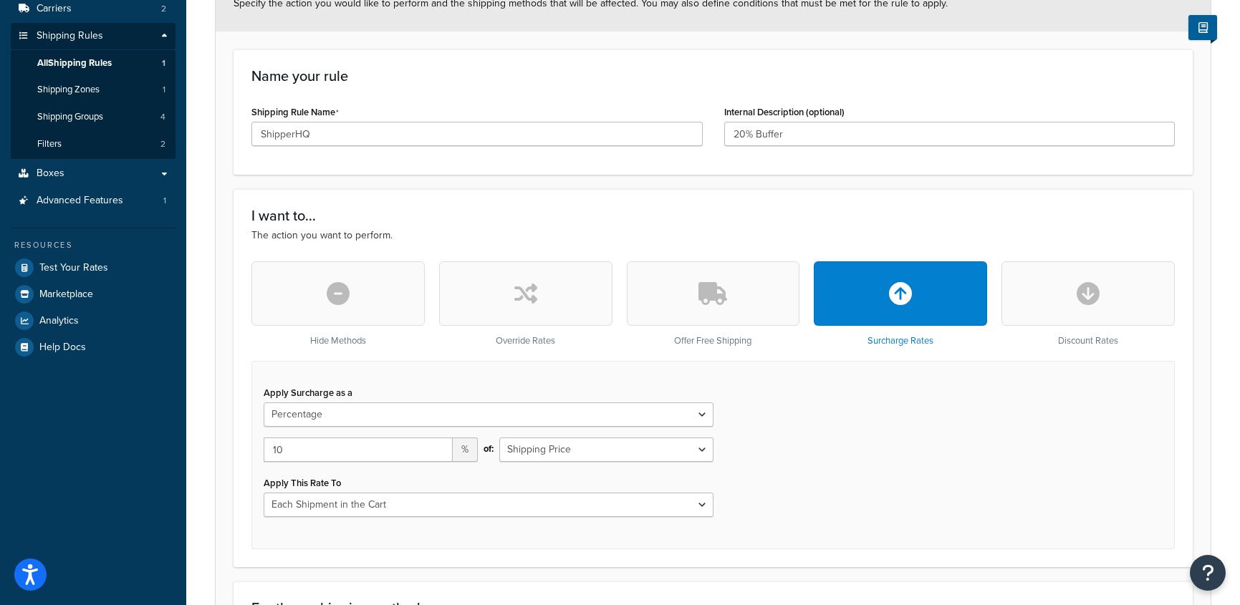
scroll to position [191, 0]
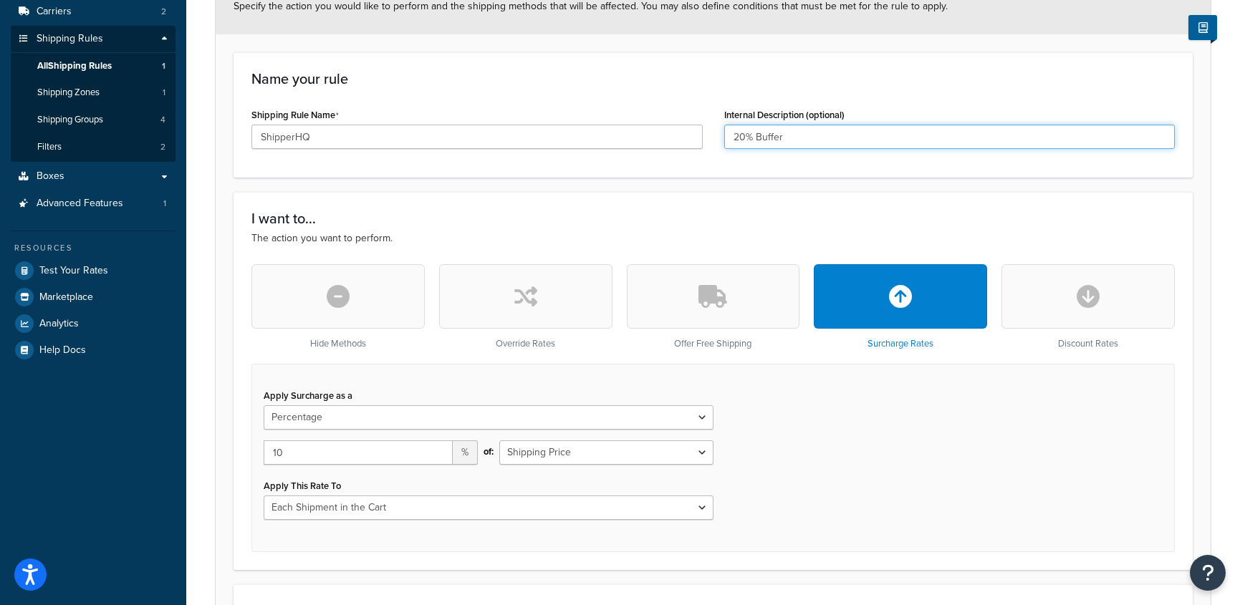
click at [740, 138] on input "20% Buffer" at bounding box center [949, 137] width 451 height 24
type input "10% Buffer"
click at [945, 464] on div "Apply Surcharge as a Flat Rate Percentage Flat Rate & Percentage 10 % of: Shipp…" at bounding box center [713, 458] width 924 height 188
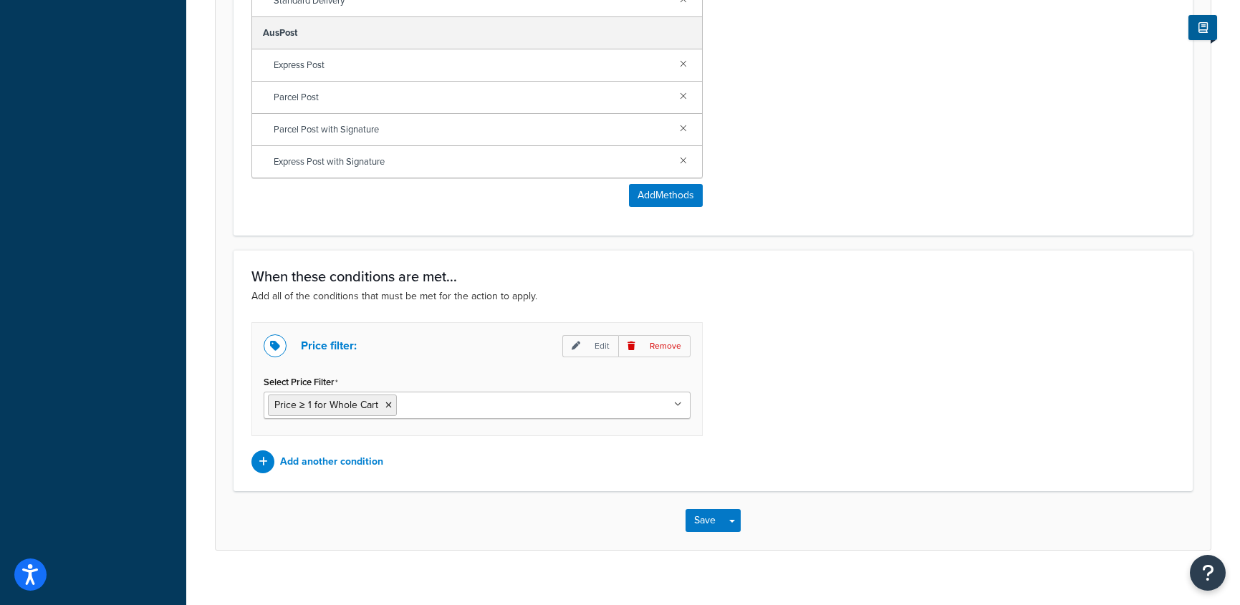
scroll to position [966, 0]
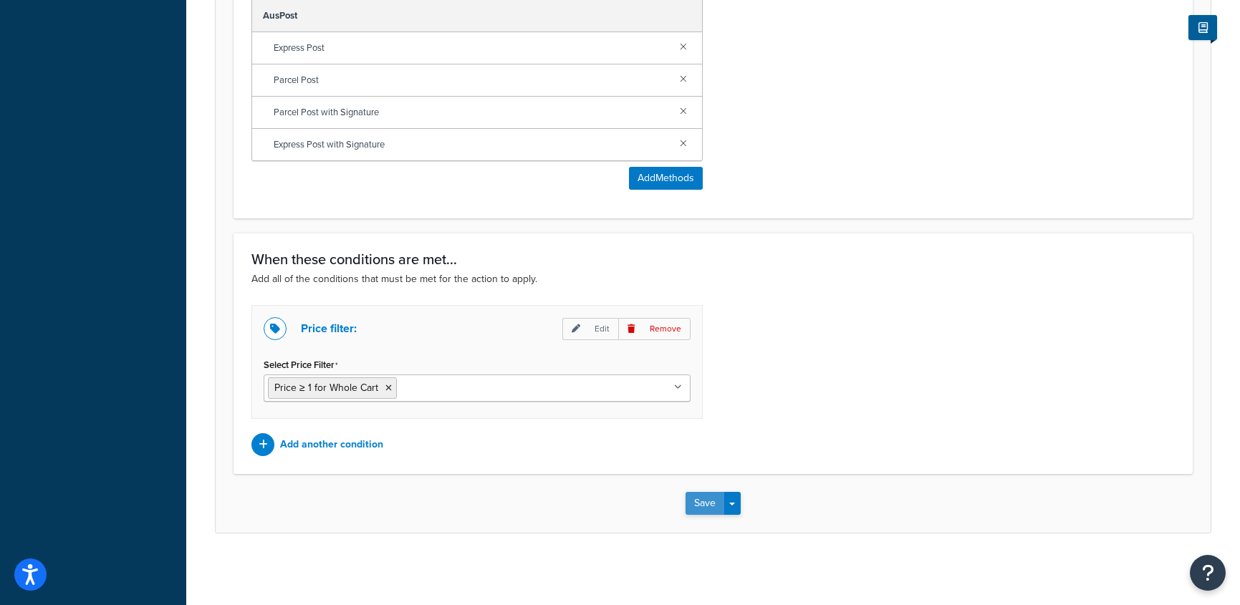
click at [701, 510] on button "Save" at bounding box center [705, 503] width 39 height 23
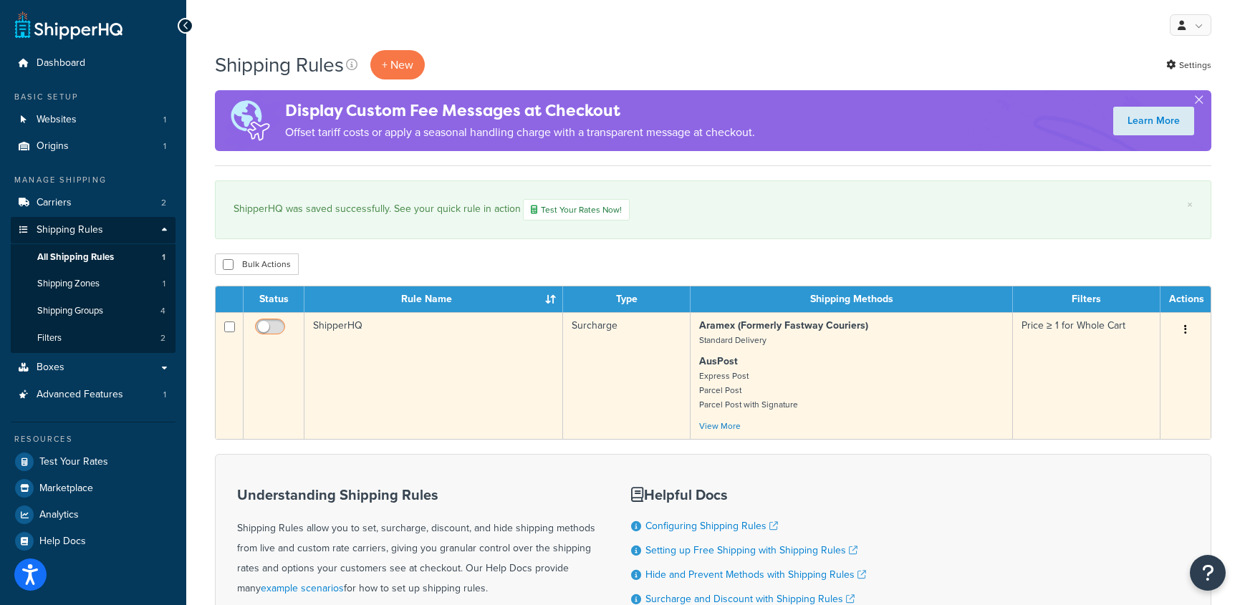
click at [277, 330] on input "checkbox" at bounding box center [271, 331] width 39 height 18
checkbox input "true"
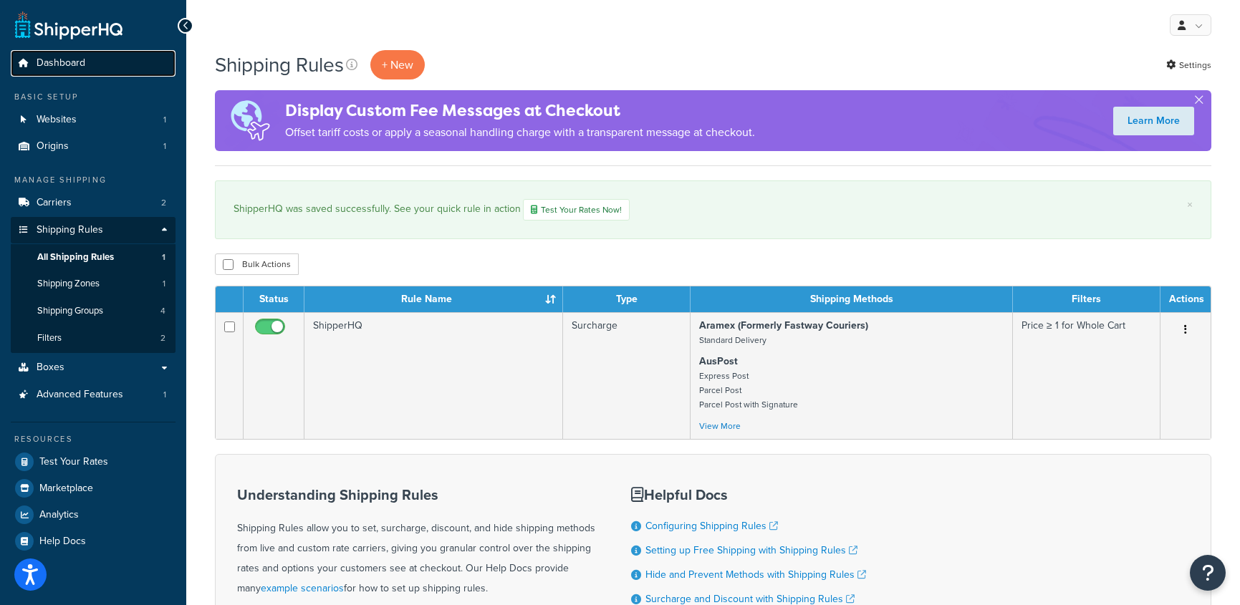
click at [54, 62] on span "Dashboard" at bounding box center [61, 63] width 49 height 12
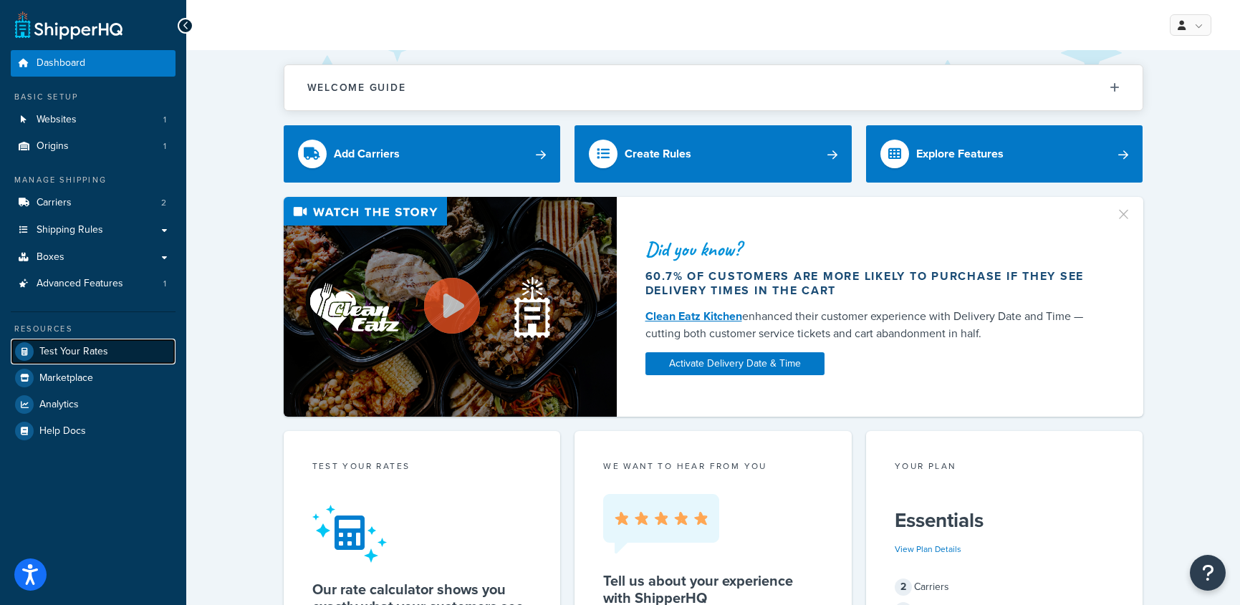
click at [65, 350] on span "Test Your Rates" at bounding box center [73, 352] width 69 height 12
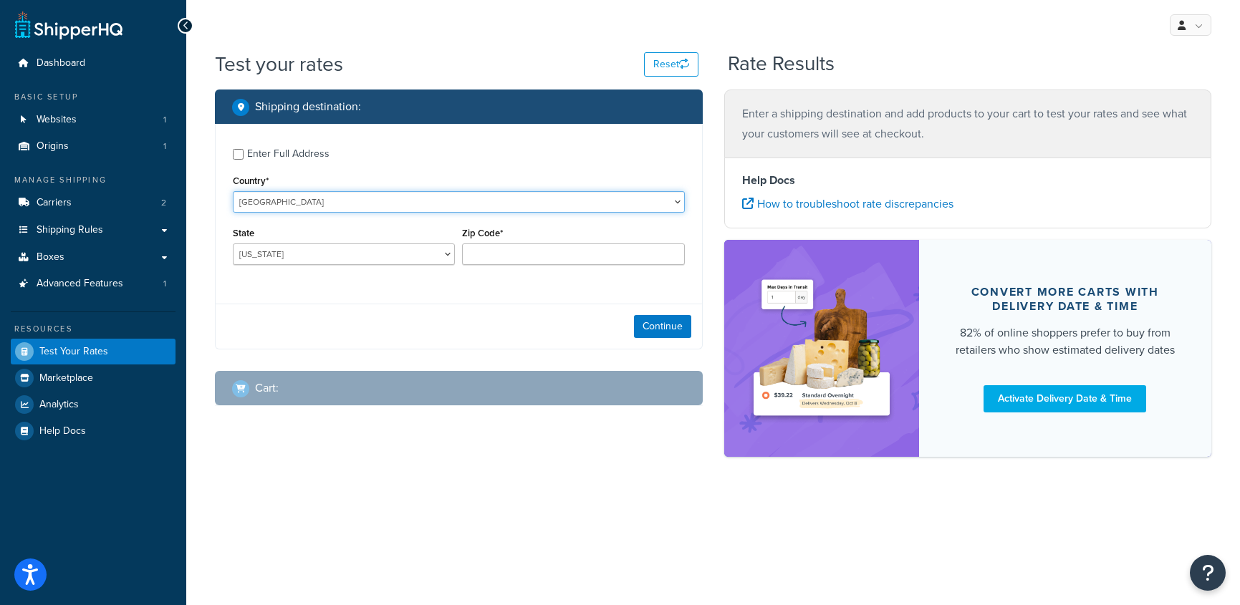
click at [362, 206] on select "United States United Kingdom Afghanistan Åland Islands Albania Algeria American…" at bounding box center [459, 201] width 452 height 21
select select "AU"
click at [233, 191] on select "United States United Kingdom Afghanistan Åland Islands Albania Algeria American…" at bounding box center [459, 201] width 452 height 21
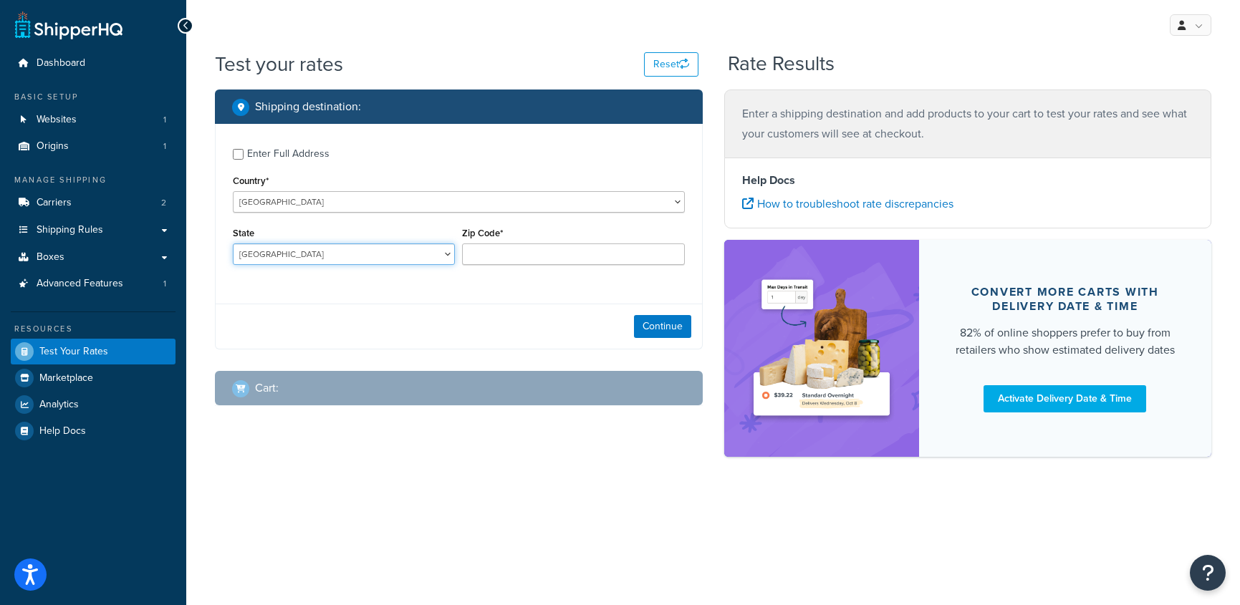
click at [292, 258] on select "Australian Capital Territory New South Wales Northern Territory Queensland Sout…" at bounding box center [344, 254] width 222 height 21
click at [233, 244] on select "Australian Capital Territory New South Wales Northern Territory Queensland Sout…" at bounding box center [344, 254] width 222 height 21
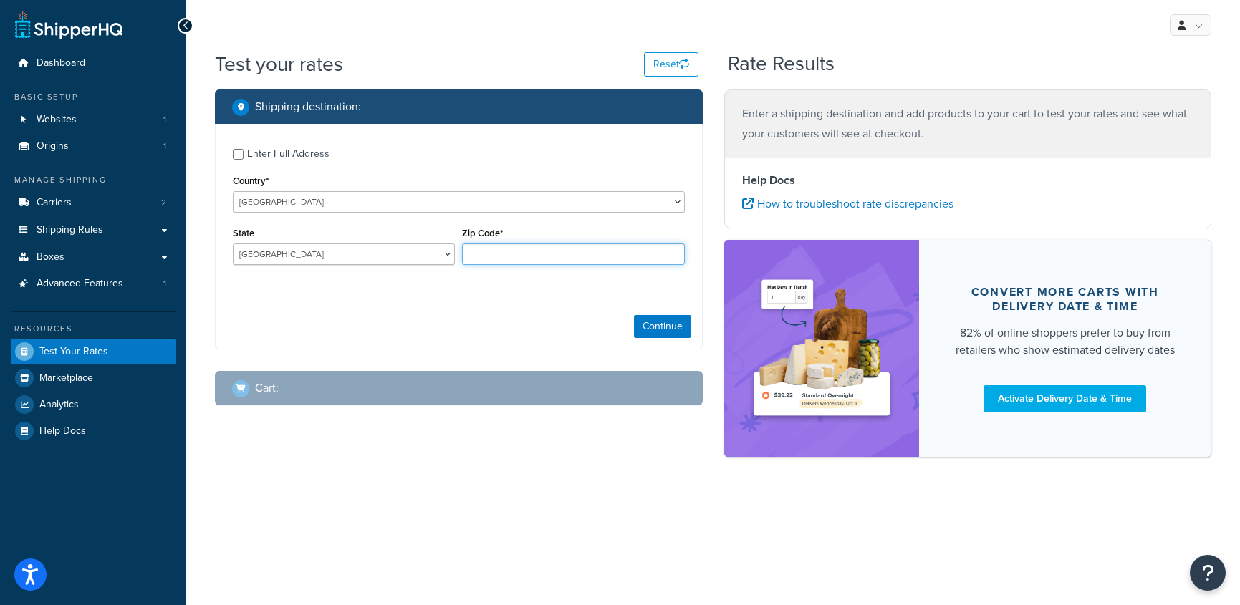
click at [482, 259] on input "Zip Code*" at bounding box center [573, 254] width 222 height 21
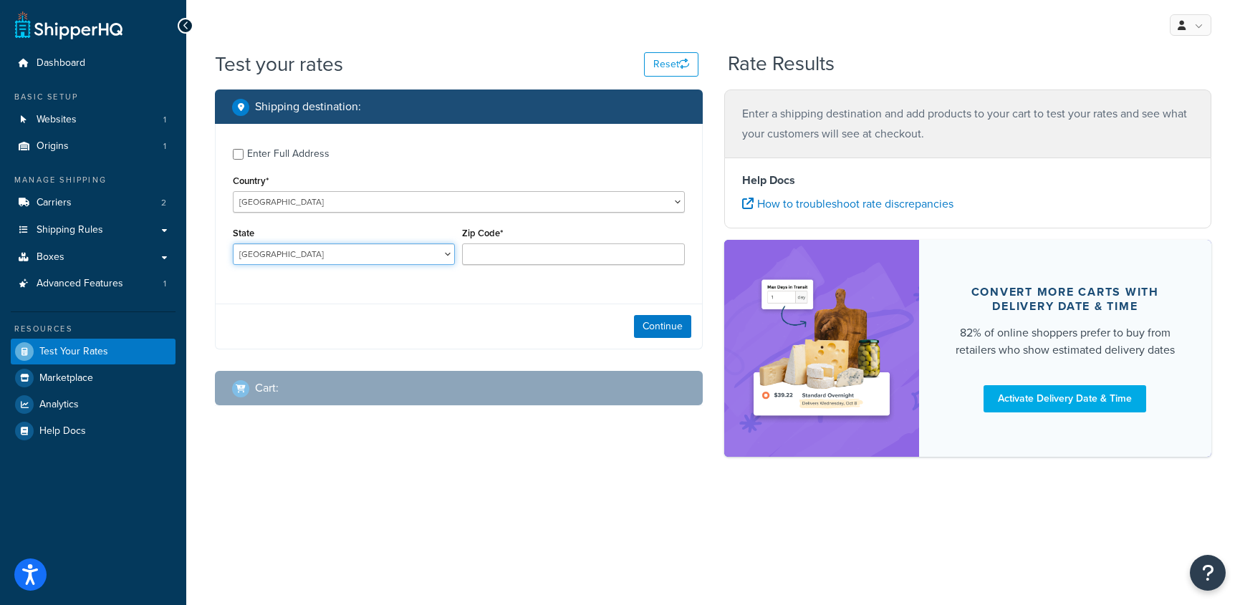
click at [446, 252] on select "Australian Capital Territory New South Wales Northern Territory Queensland Sout…" at bounding box center [344, 254] width 222 height 21
select select "WA"
click at [233, 244] on select "Australian Capital Territory New South Wales Northern Territory Queensland Sout…" at bounding box center [344, 254] width 222 height 21
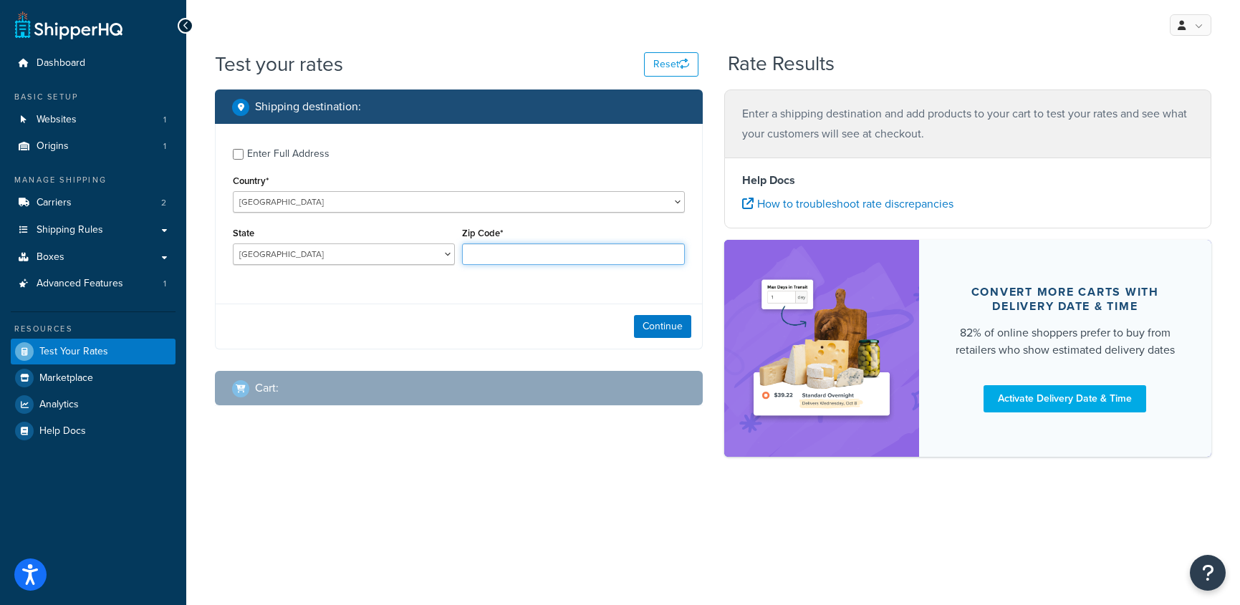
click at [500, 257] on input "Zip Code*" at bounding box center [573, 254] width 222 height 21
type input "6"
type input "4230"
click at [661, 329] on button "Continue" at bounding box center [662, 326] width 57 height 23
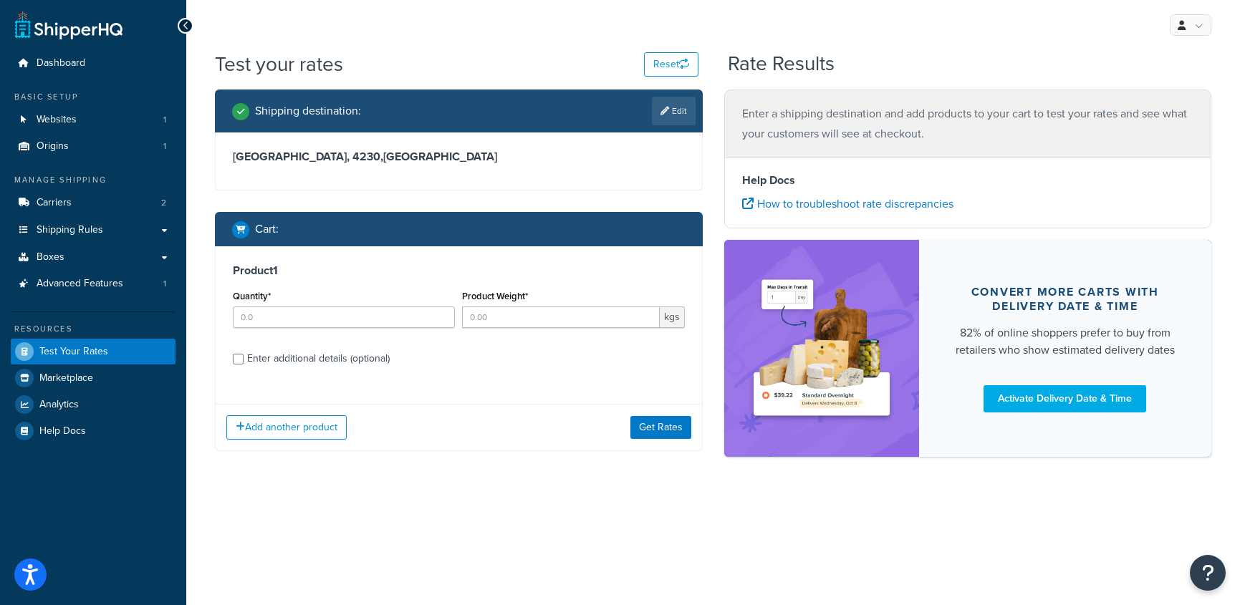
click at [552, 152] on h3 "Western Australia, 4230 , Australia" at bounding box center [459, 157] width 452 height 14
click at [679, 109] on link "Edit" at bounding box center [674, 111] width 44 height 29
select select "AU"
select select "WA"
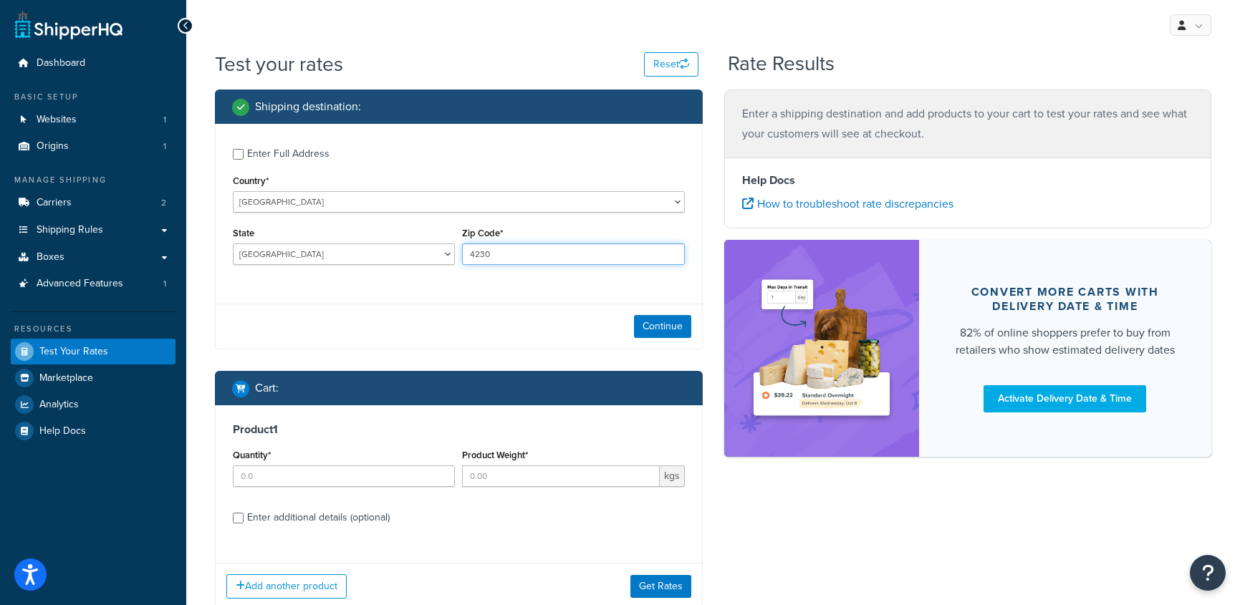
click at [474, 254] on input "4230" at bounding box center [573, 254] width 222 height 21
type input "6230"
click at [658, 333] on button "Continue" at bounding box center [662, 326] width 57 height 23
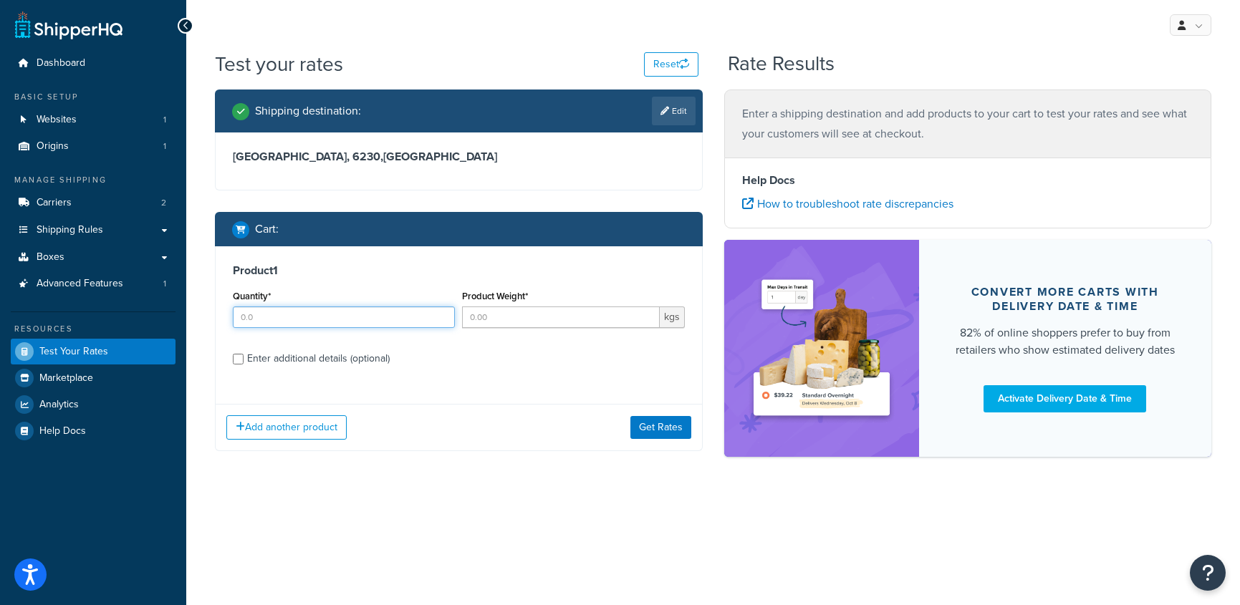
click at [315, 320] on input "Quantity*" at bounding box center [344, 317] width 222 height 21
type input "1"
click at [510, 320] on input "Product Weight*" at bounding box center [560, 317] width 197 height 21
type input "9"
click at [236, 362] on input "Enter additional details (optional)" at bounding box center [238, 359] width 11 height 11
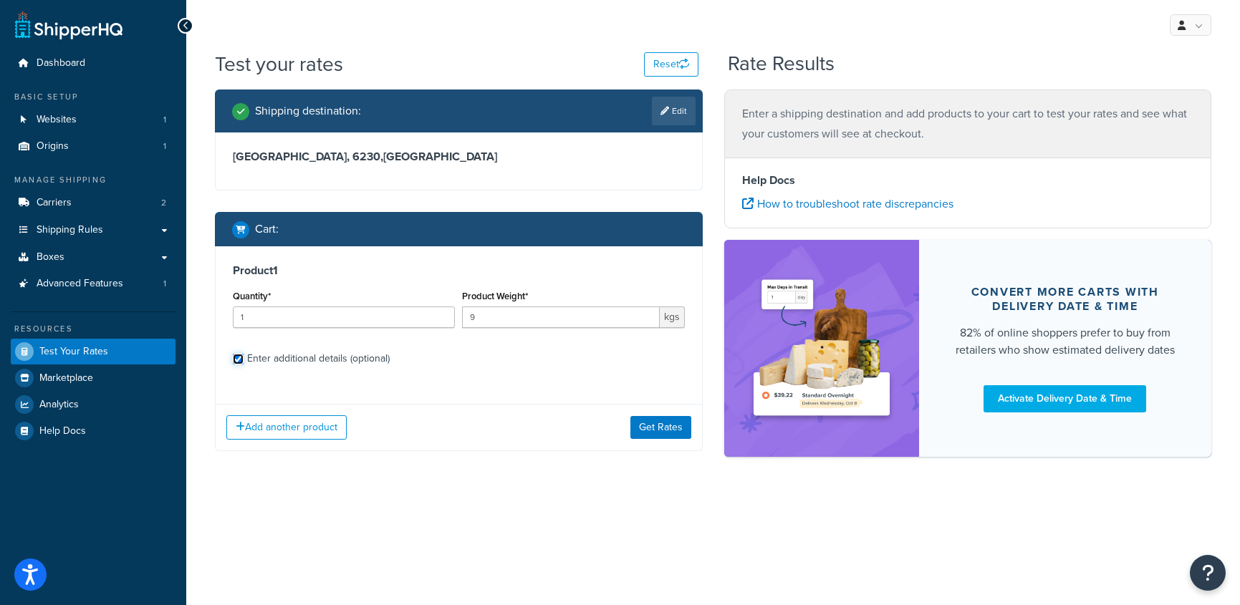
checkbox input "true"
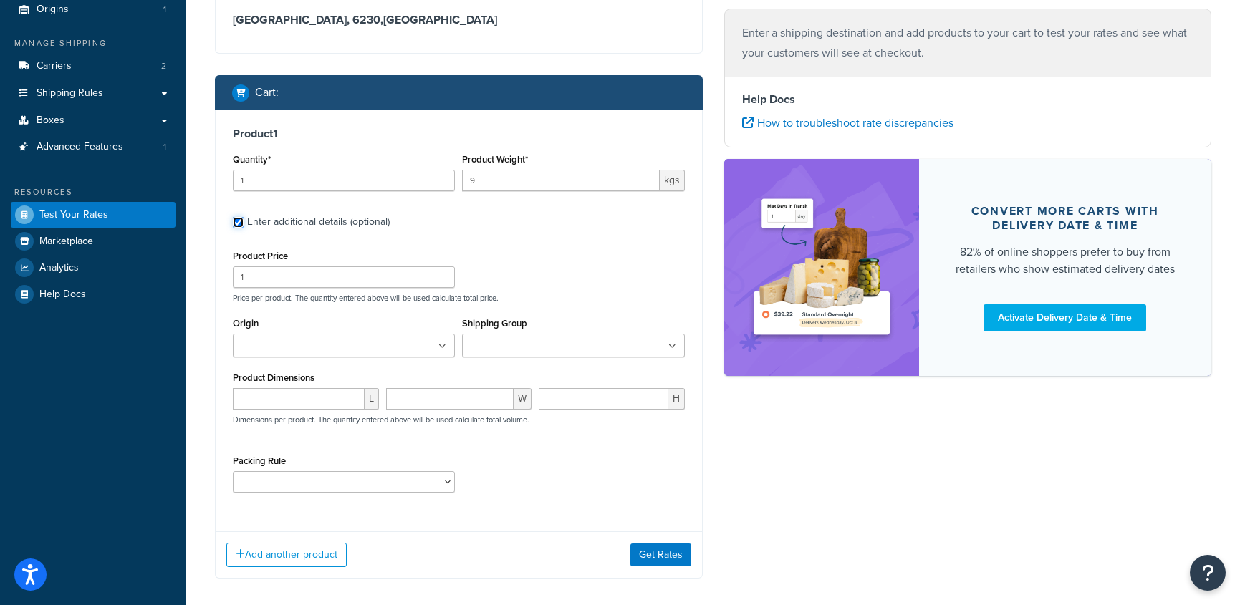
scroll to position [148, 0]
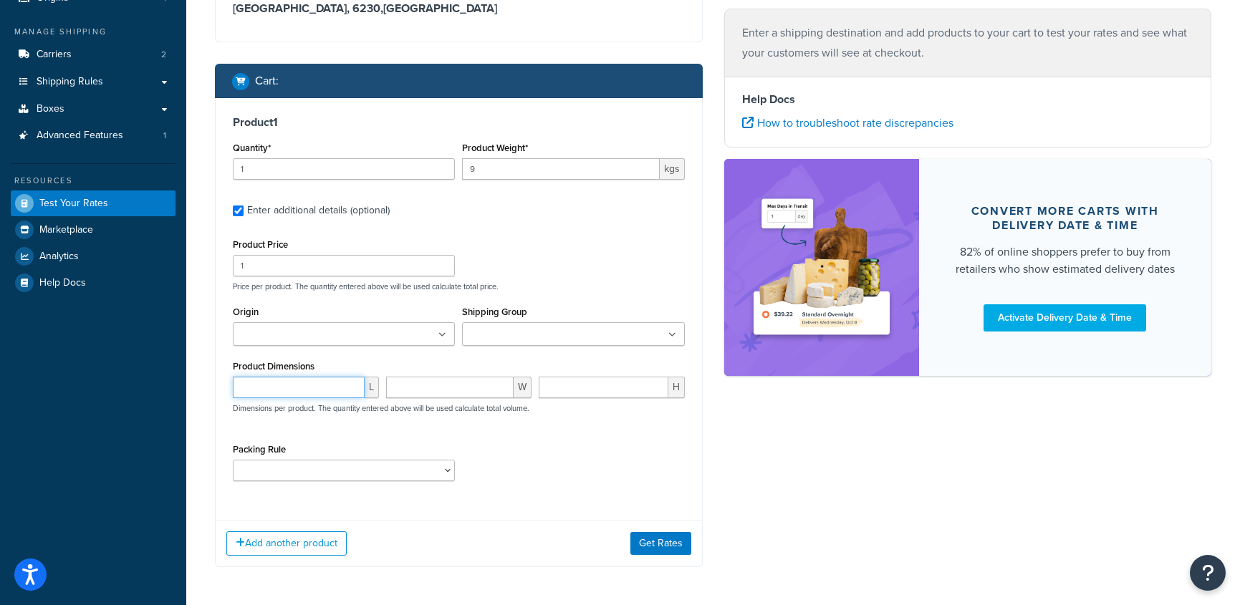
click at [313, 390] on input "number" at bounding box center [299, 387] width 132 height 21
type input "40"
type input "42"
click at [631, 464] on div "Packing Rule" at bounding box center [458, 466] width 459 height 52
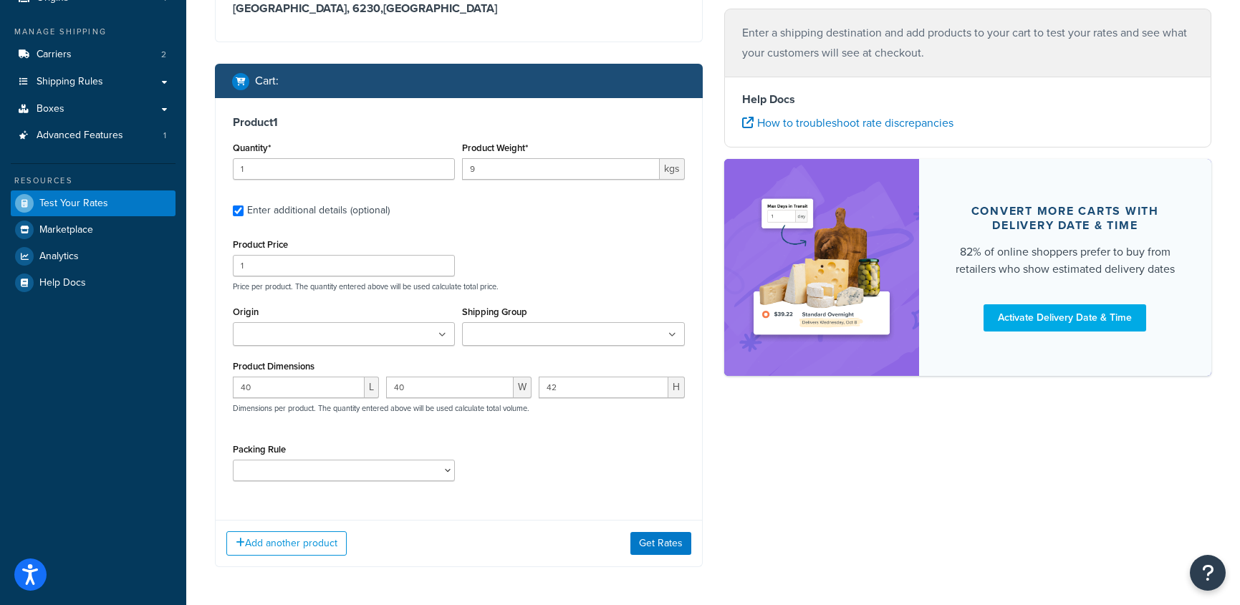
click at [444, 333] on icon at bounding box center [442, 335] width 8 height 9
click at [703, 356] on div "Shipping destination : Edit Western Australia, 6230 , Australia Cart : Product …" at bounding box center [458, 266] width 509 height 651
click at [676, 332] on ul at bounding box center [573, 334] width 222 height 24
click at [719, 431] on div "Shipping destination : Edit Western Australia, 6230 , Australia Cart : Product …" at bounding box center [713, 266] width 1018 height 651
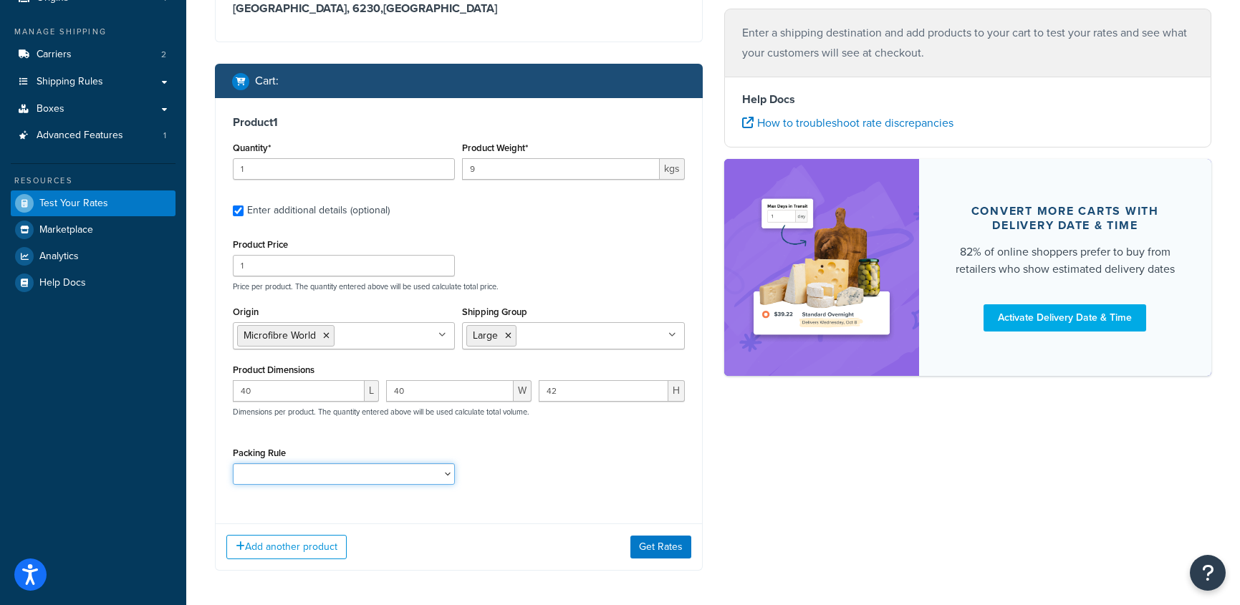
click at [450, 475] on select "Packing Rule" at bounding box center [344, 474] width 222 height 21
click at [668, 545] on button "Get Rates" at bounding box center [661, 547] width 61 height 23
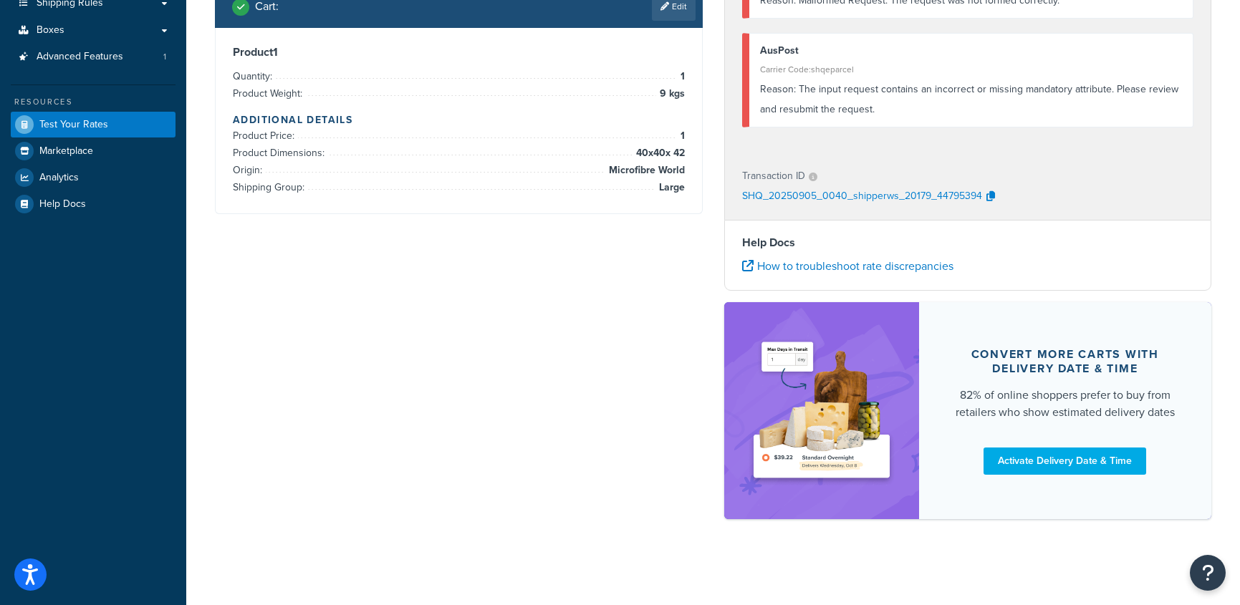
scroll to position [0, 0]
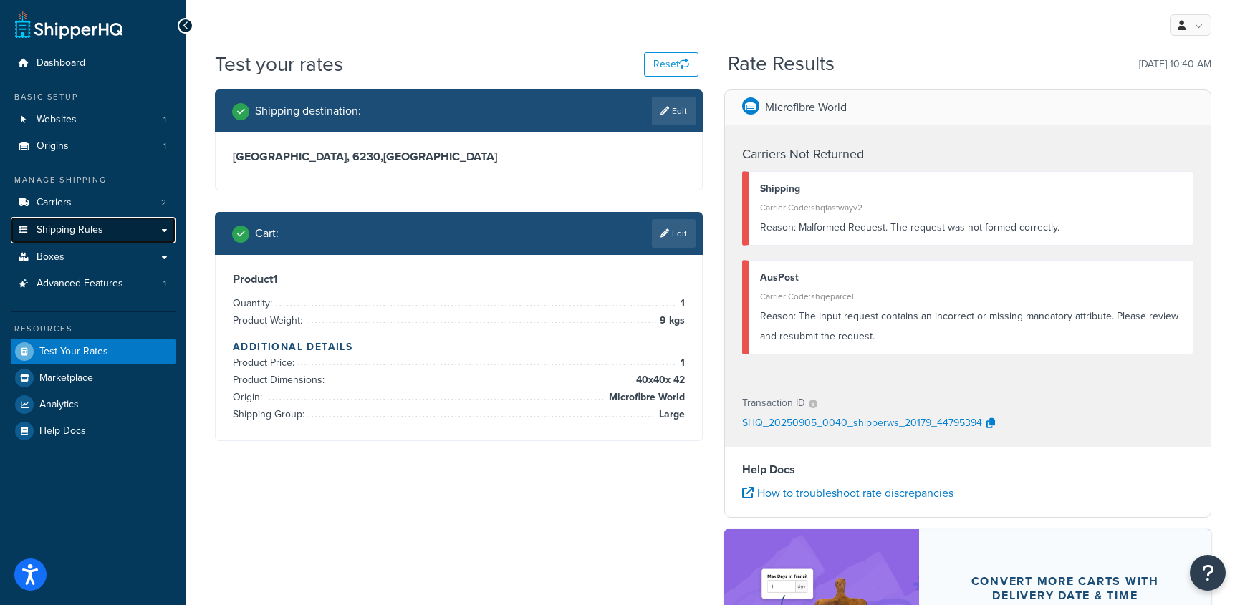
click at [62, 229] on span "Shipping Rules" at bounding box center [70, 230] width 67 height 12
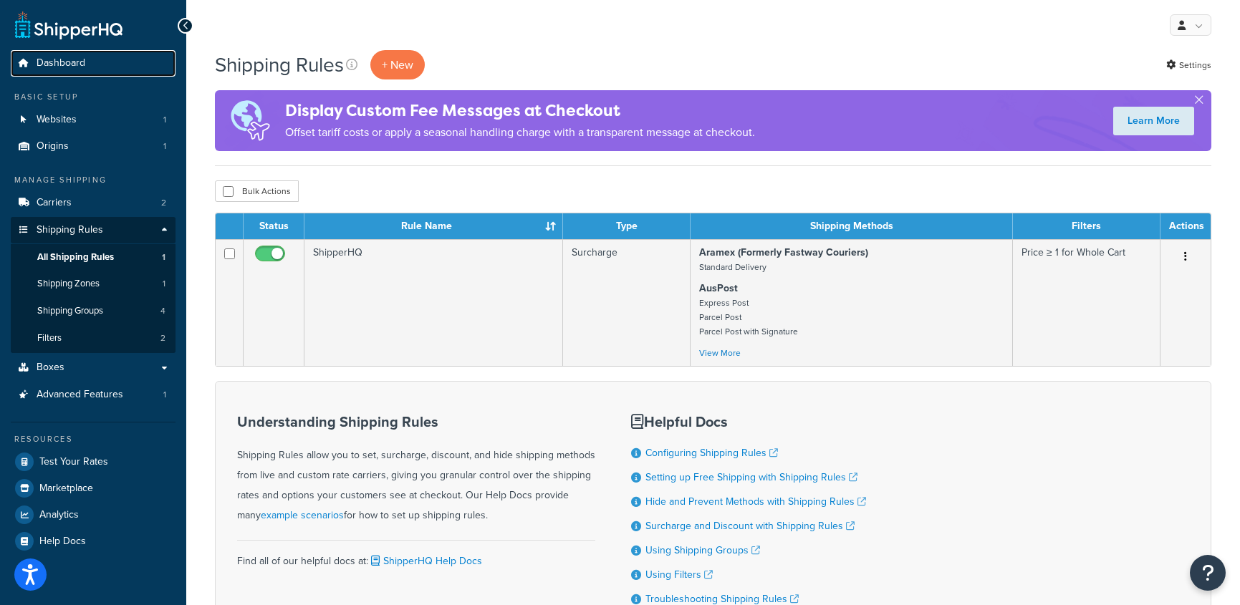
drag, startPoint x: 78, startPoint y: 64, endPoint x: 95, endPoint y: 85, distance: 27.0
click at [78, 64] on span "Dashboard" at bounding box center [61, 63] width 49 height 12
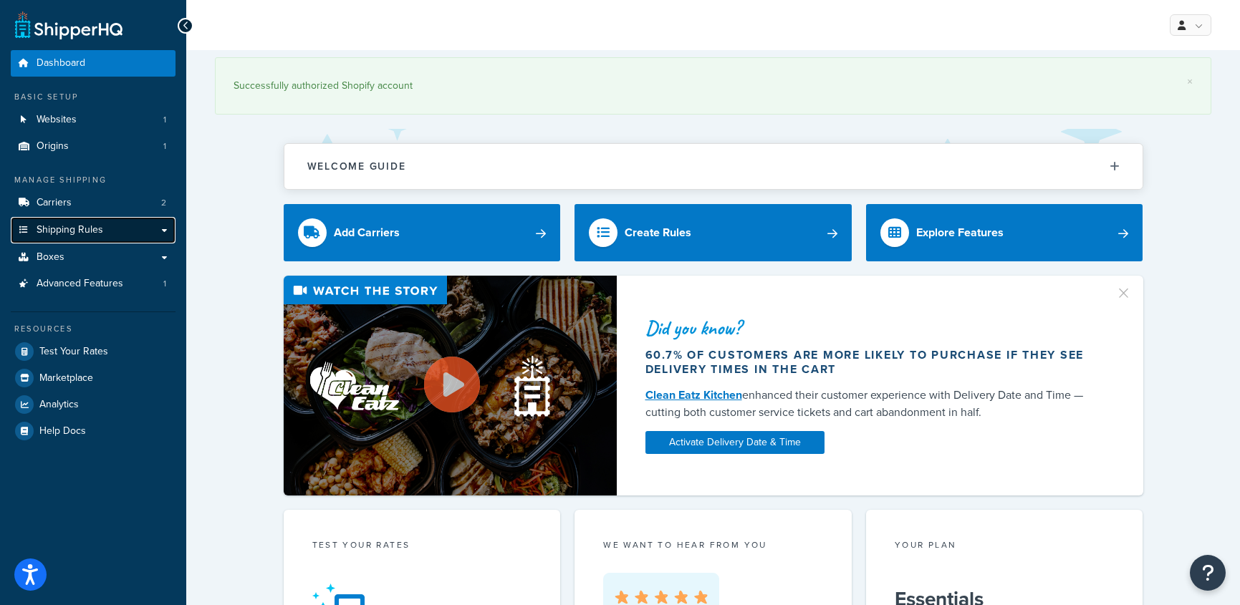
click at [72, 234] on span "Shipping Rules" at bounding box center [70, 230] width 67 height 12
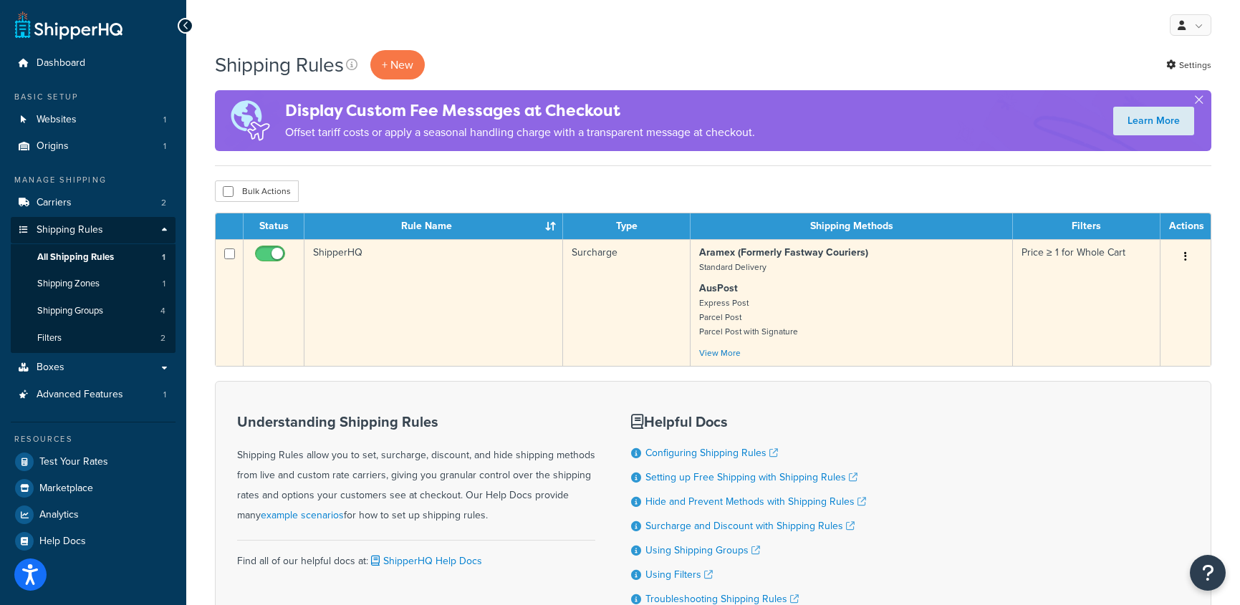
click at [266, 254] on input "checkbox" at bounding box center [271, 258] width 39 height 18
checkbox input "false"
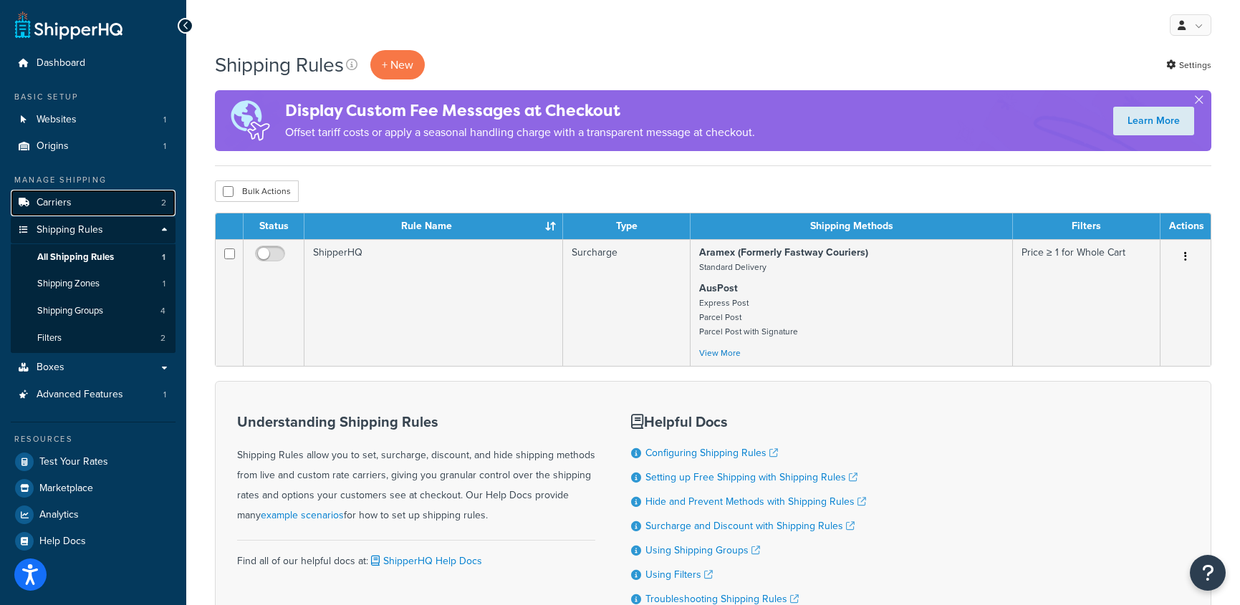
click at [87, 208] on link "Carriers 2" at bounding box center [93, 203] width 165 height 27
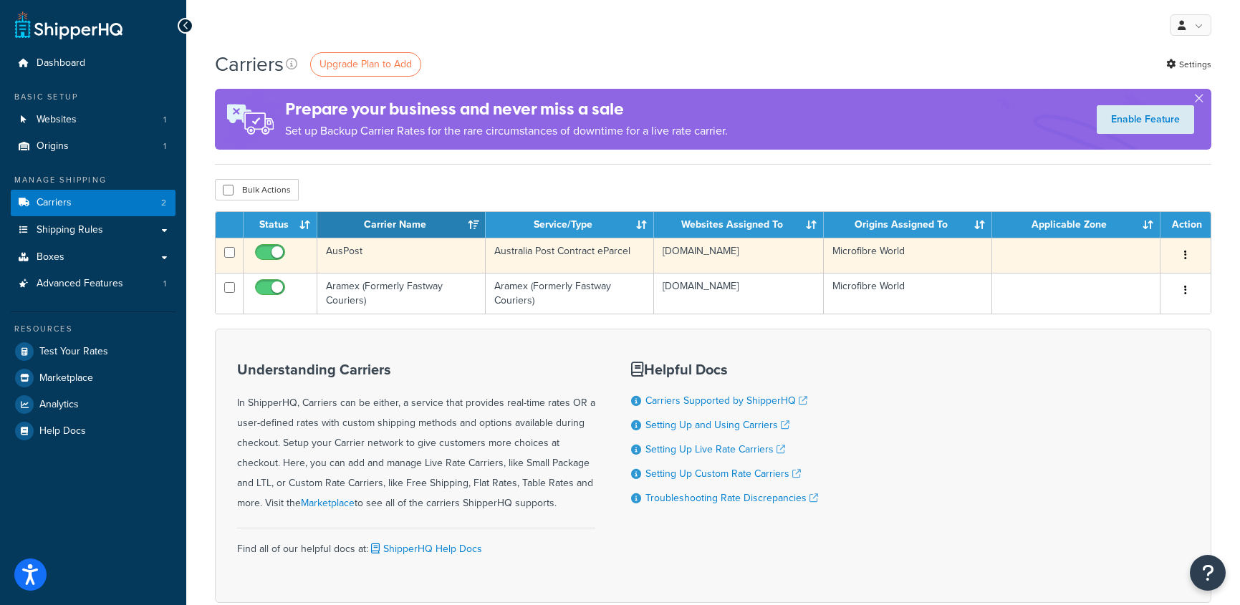
click at [263, 251] on input "checkbox" at bounding box center [271, 256] width 39 height 18
checkbox input "false"
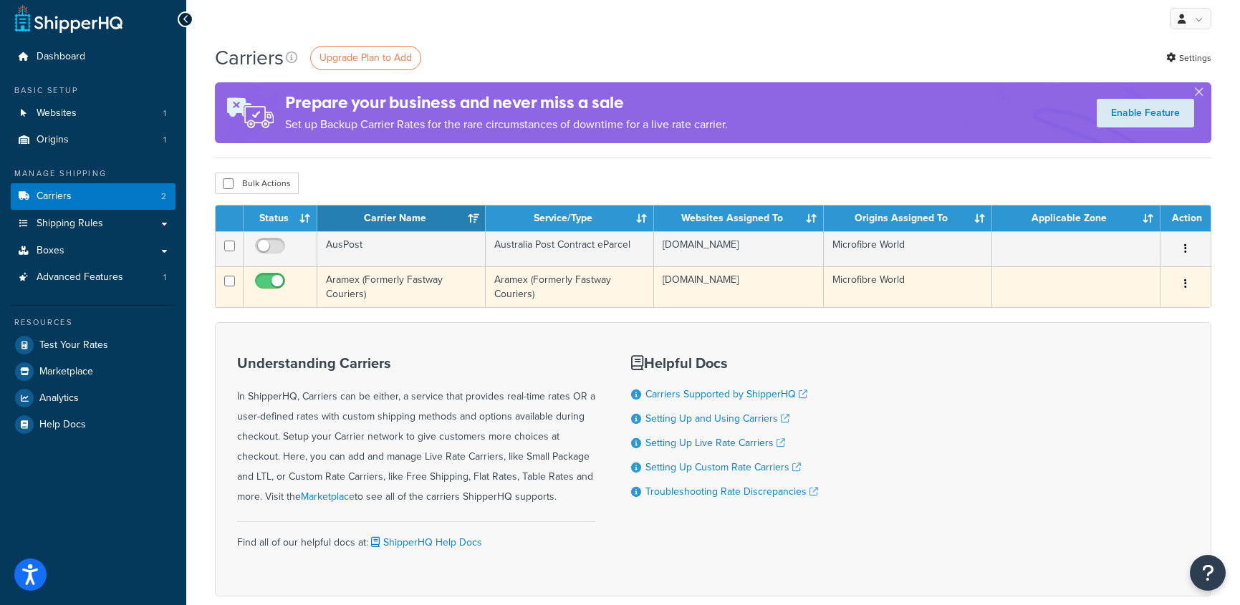
click at [261, 286] on input "checkbox" at bounding box center [271, 285] width 39 height 18
checkbox input "false"
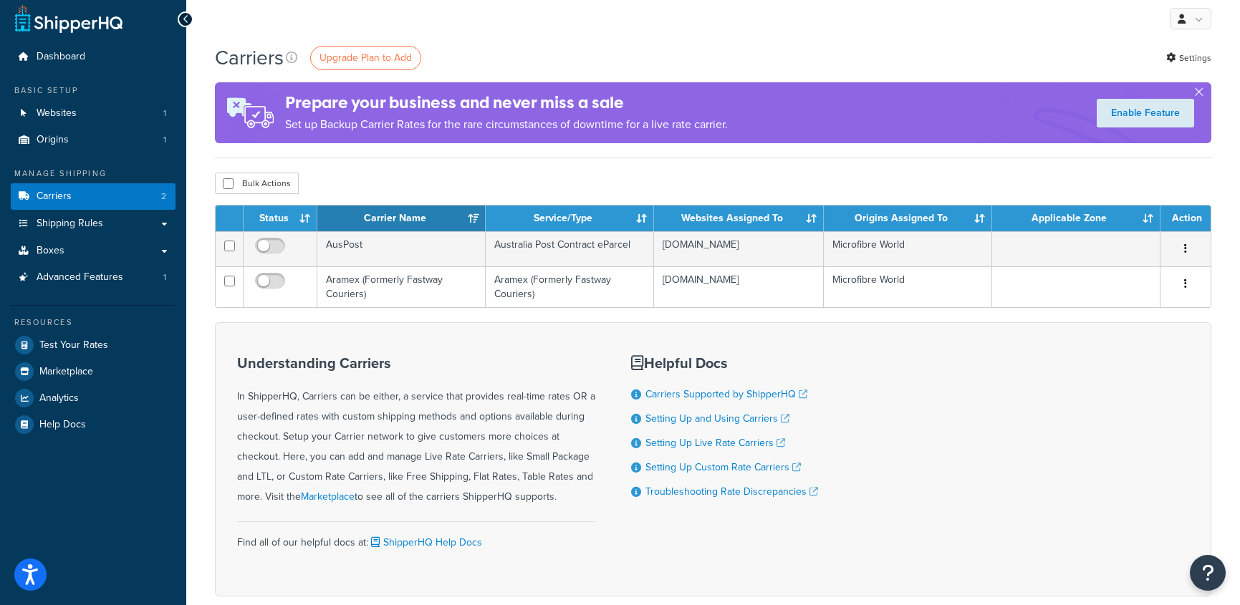
scroll to position [10, 0]
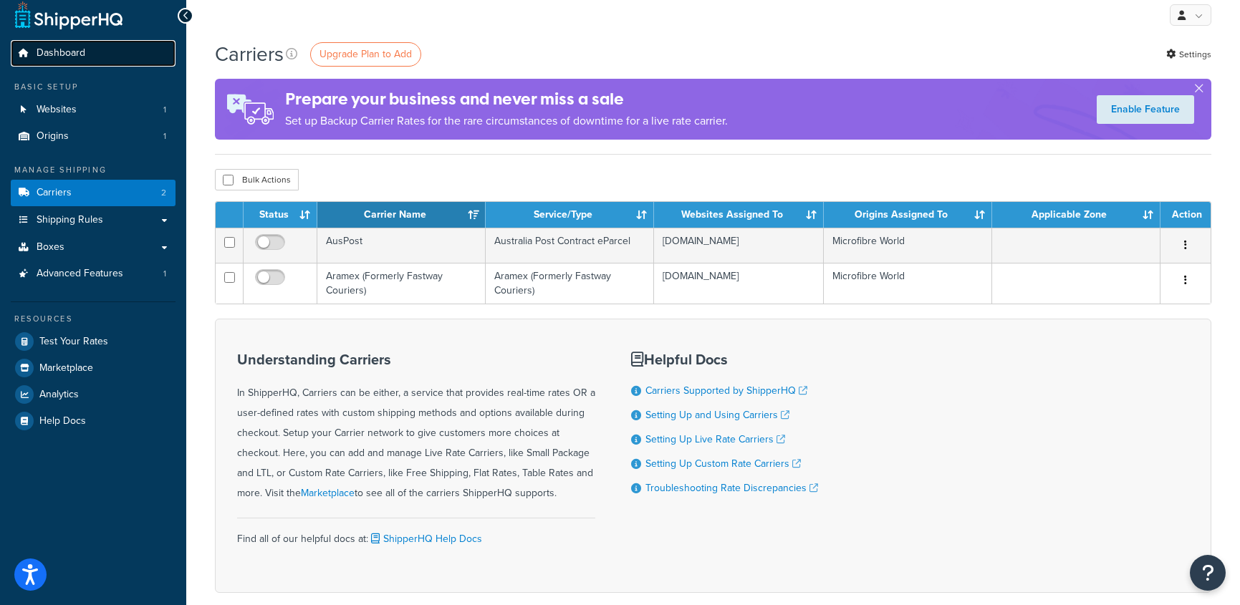
click at [66, 54] on span "Dashboard" at bounding box center [61, 53] width 49 height 12
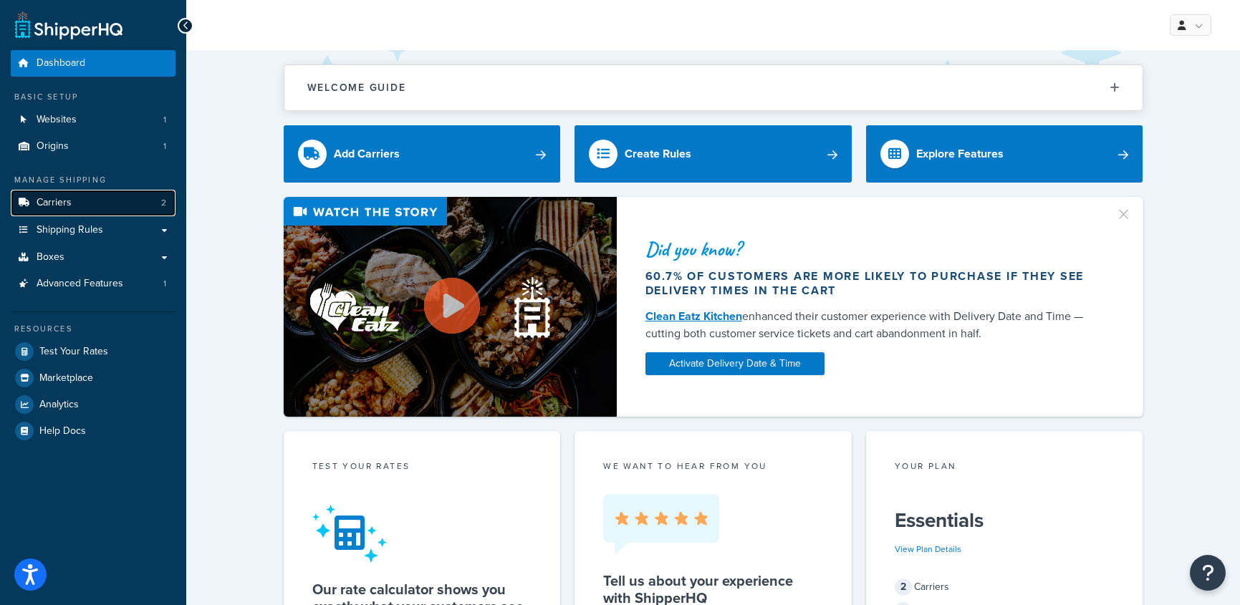
click at [42, 201] on span "Carriers" at bounding box center [54, 203] width 35 height 12
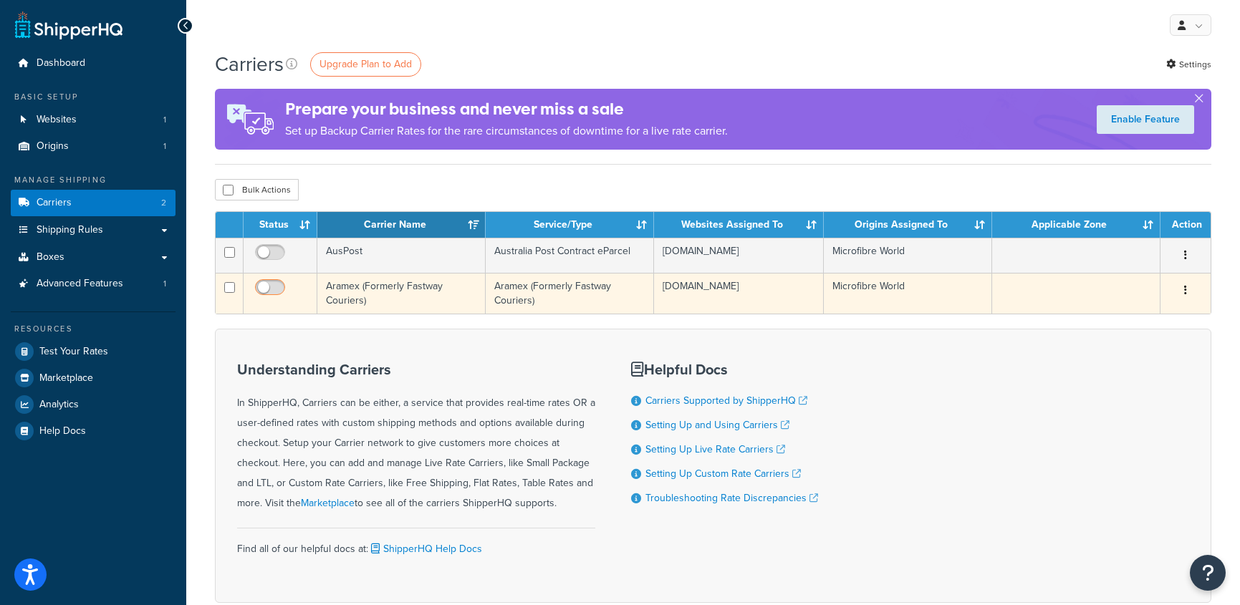
click at [278, 293] on input "checkbox" at bounding box center [271, 291] width 39 height 18
checkbox input "true"
